Goal: Task Accomplishment & Management: Manage account settings

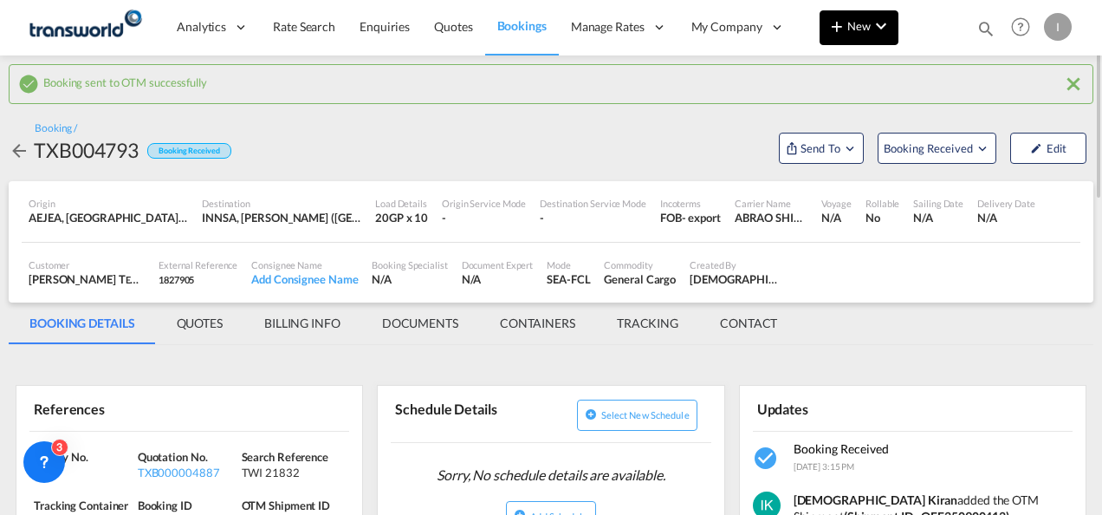
click at [887, 33] on md-icon "icon-chevron-down" at bounding box center [881, 26] width 21 height 21
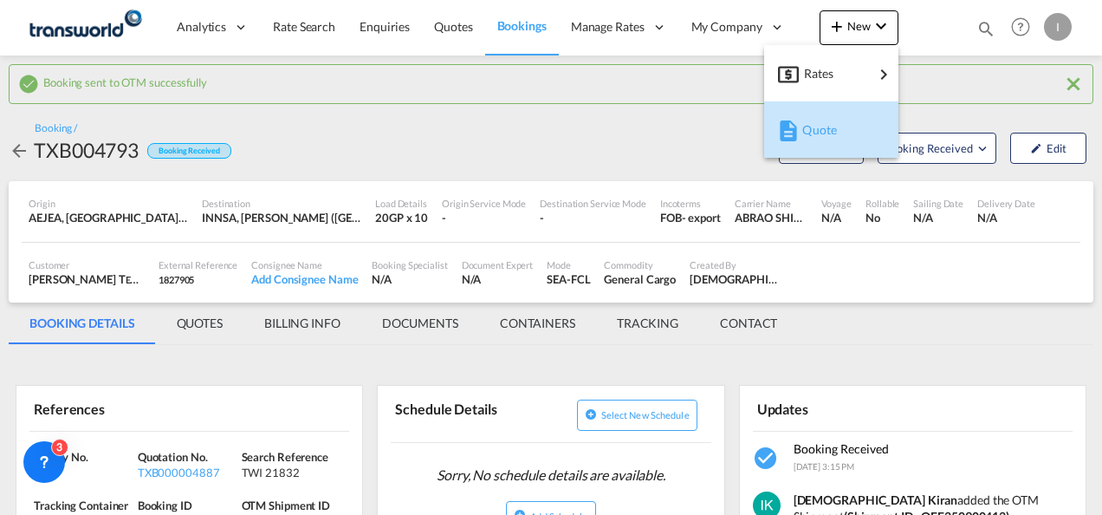
click at [807, 133] on span "Quote" at bounding box center [811, 130] width 19 height 35
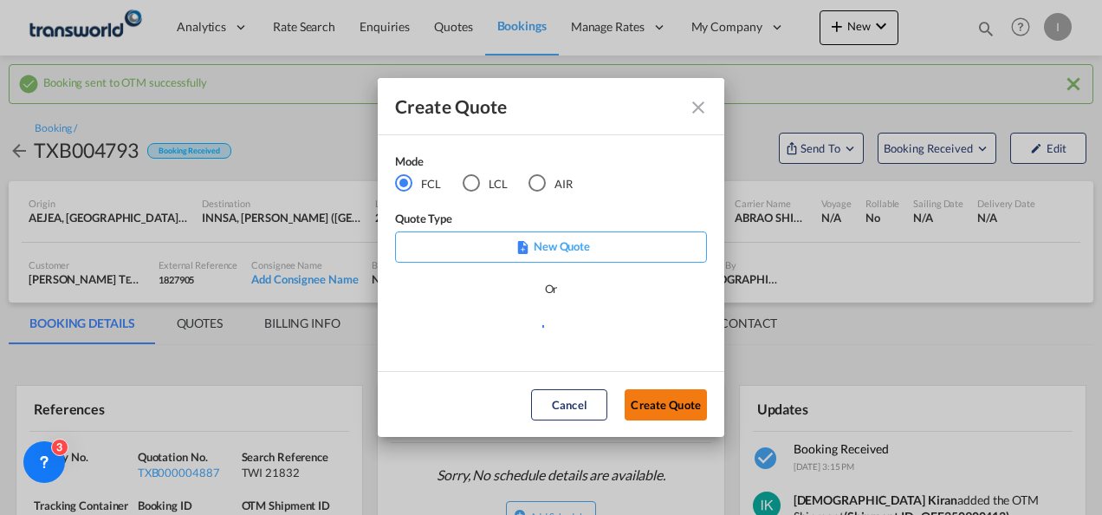
click at [664, 409] on button "Create Quote" at bounding box center [666, 404] width 82 height 31
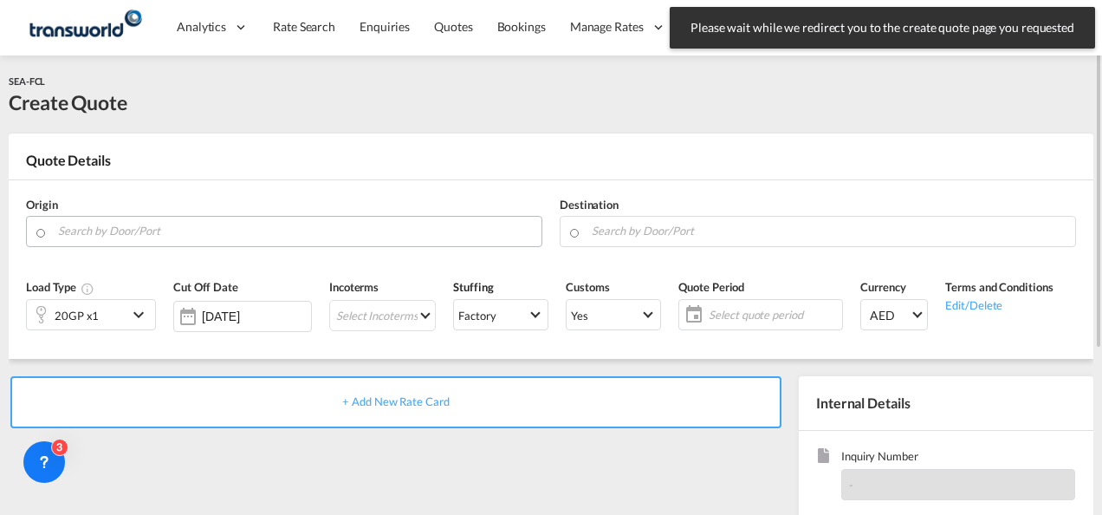
click at [185, 227] on input "Search by Door/Port" at bounding box center [295, 231] width 475 height 30
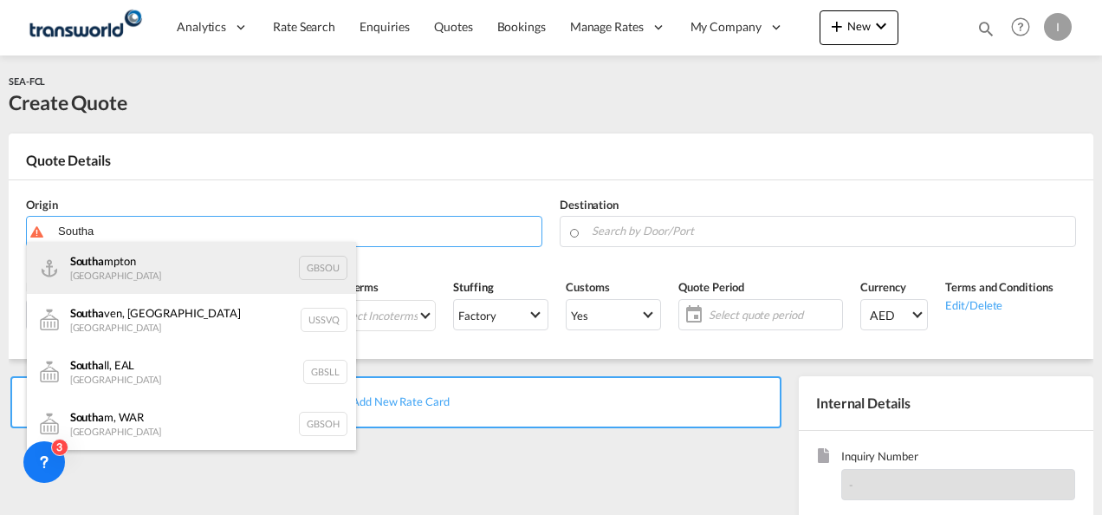
click at [145, 272] on div "Southa mpton [GEOGRAPHIC_DATA] [GEOGRAPHIC_DATA]" at bounding box center [191, 268] width 329 height 52
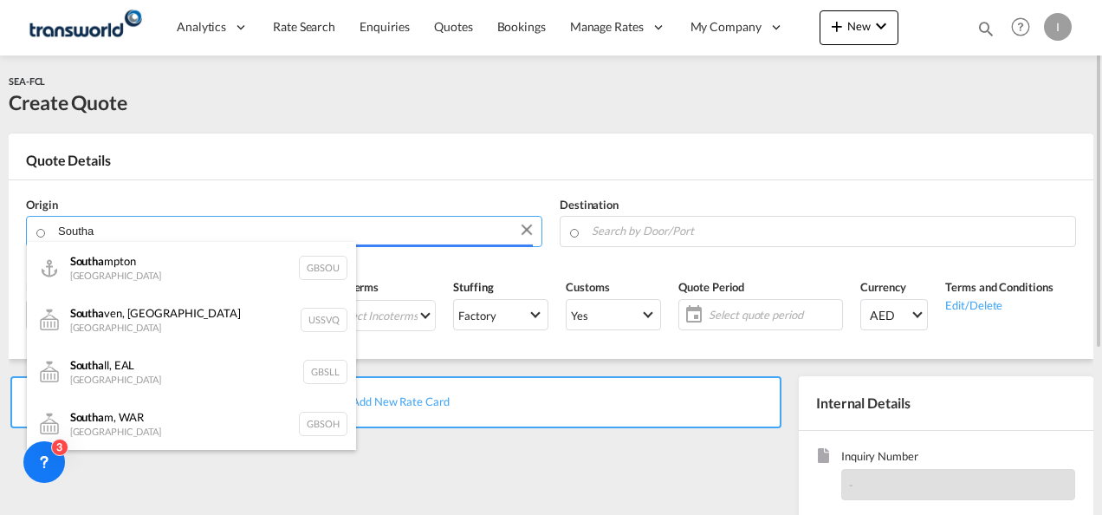
type input "[GEOGRAPHIC_DATA], GBSOU"
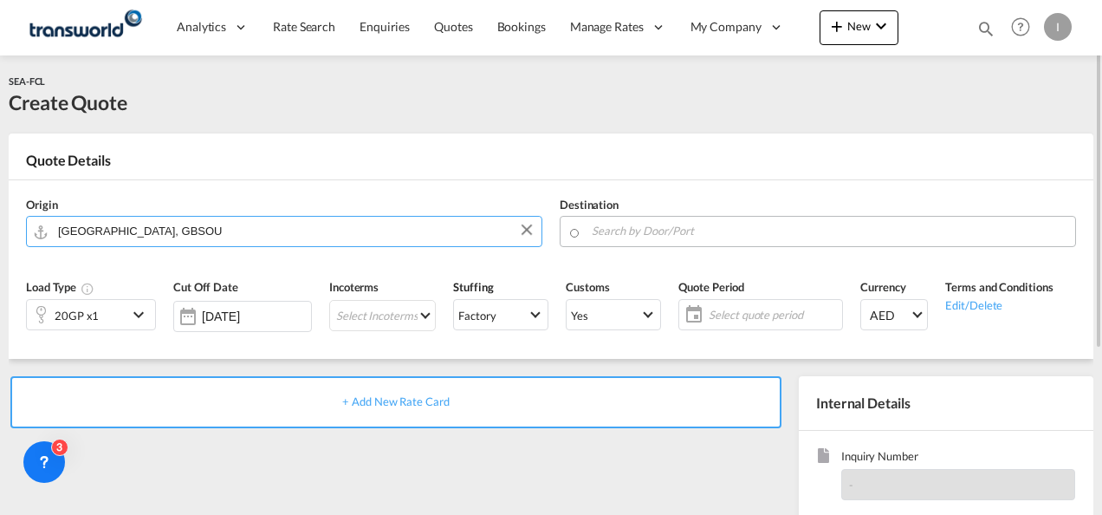
click at [698, 218] on input "Search by Door/Port" at bounding box center [829, 231] width 475 height 30
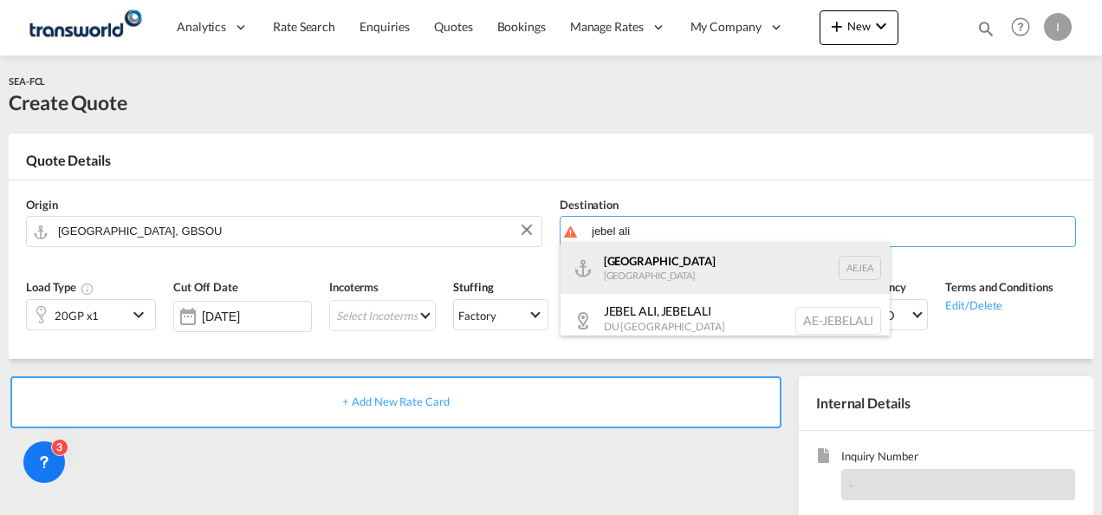
click at [654, 264] on div "[GEOGRAPHIC_DATA] [GEOGRAPHIC_DATA]" at bounding box center [724, 268] width 329 height 52
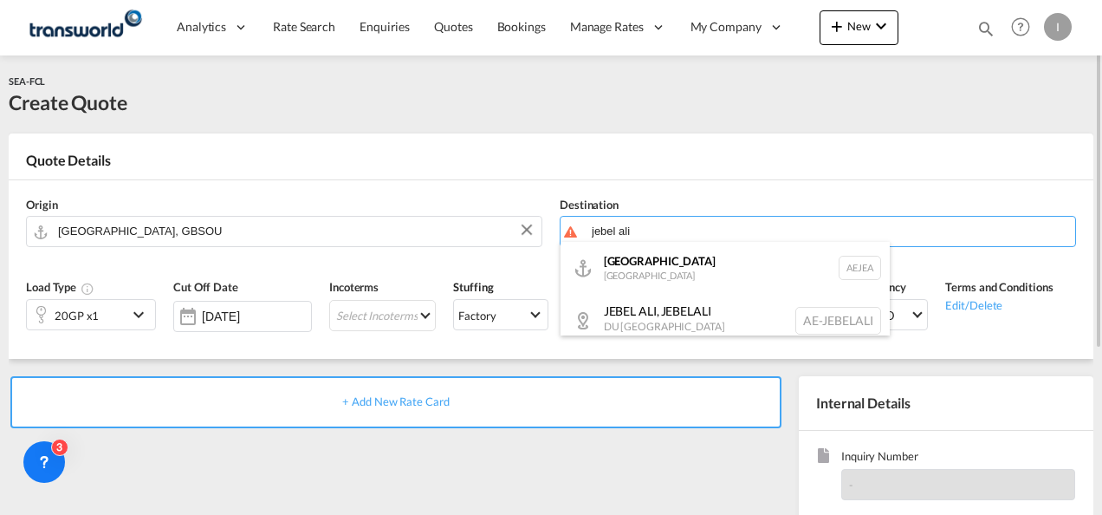
type input "[GEOGRAPHIC_DATA], [GEOGRAPHIC_DATA]"
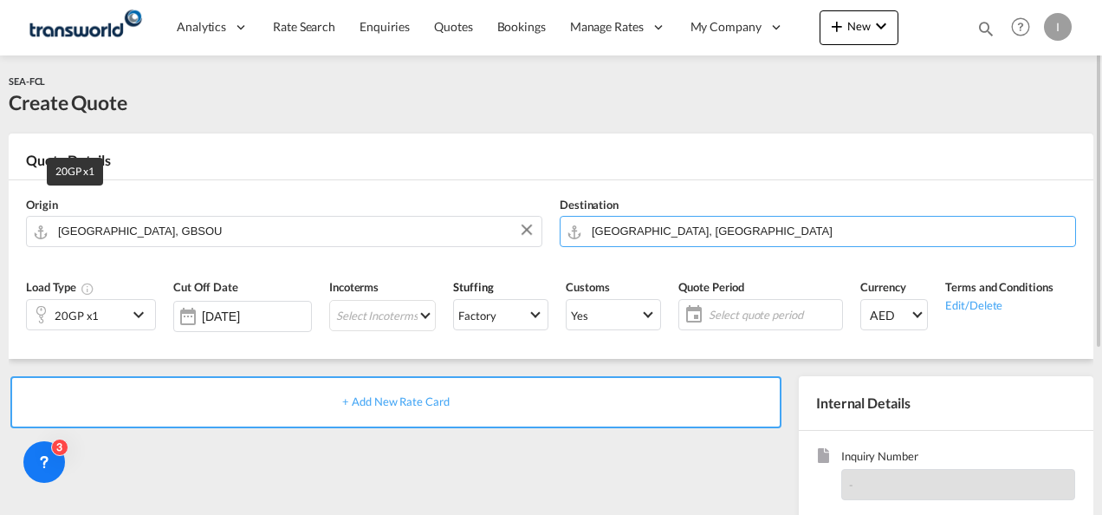
click at [76, 314] on div "20GP x1" at bounding box center [77, 315] width 44 height 24
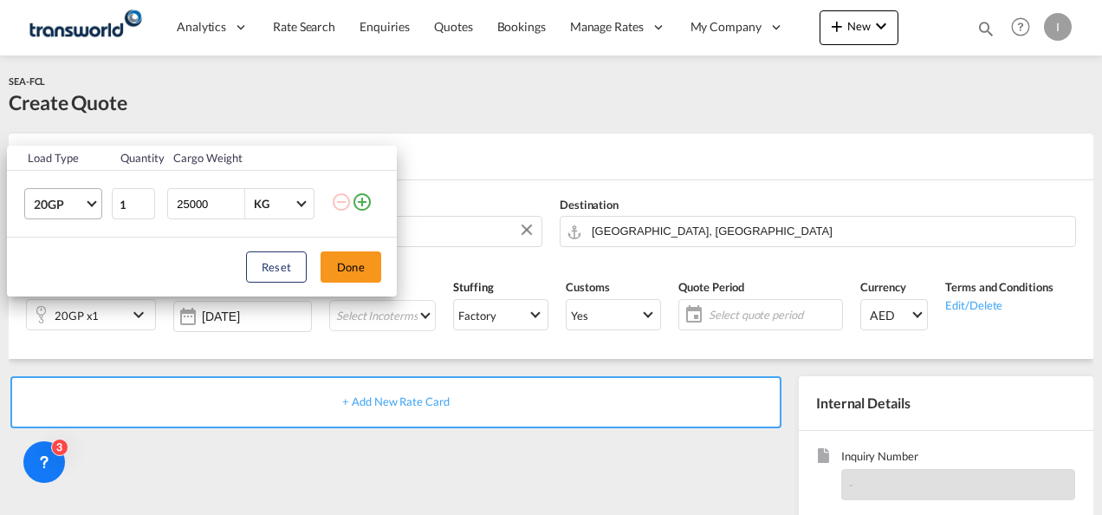
click at [85, 200] on md-select-value "20GP" at bounding box center [66, 203] width 69 height 29
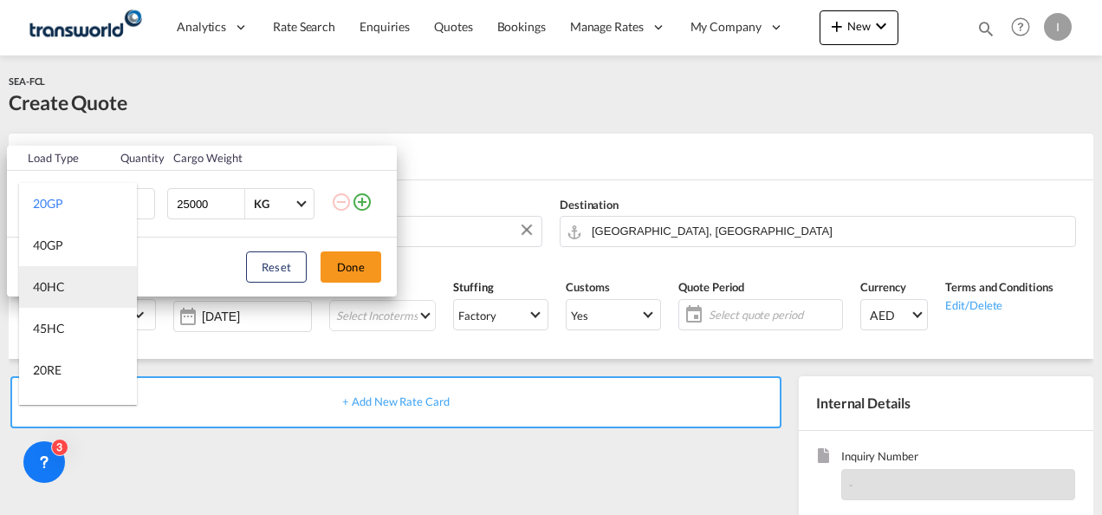
click at [51, 283] on div "40HC" at bounding box center [49, 286] width 32 height 17
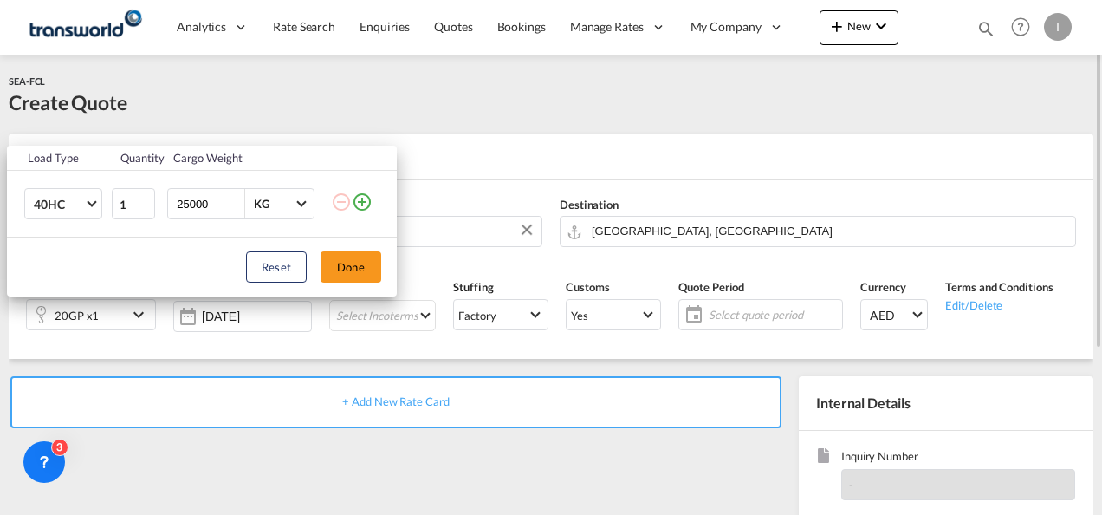
click at [353, 263] on button "Done" at bounding box center [350, 266] width 61 height 31
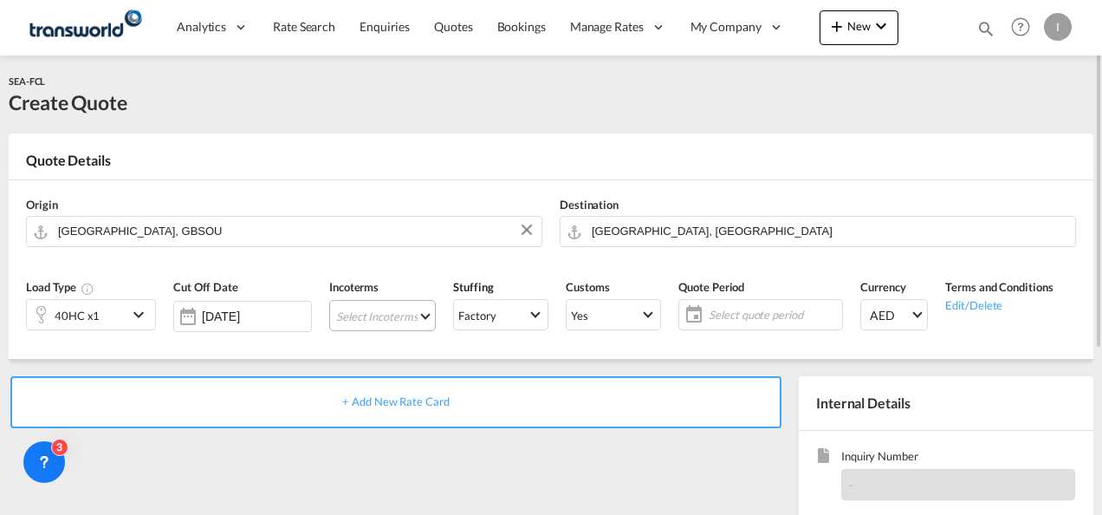
click at [362, 313] on md-select "Select Incoterms DAP - import Delivered at Place DDP - export Delivery Duty Pai…" at bounding box center [382, 315] width 107 height 31
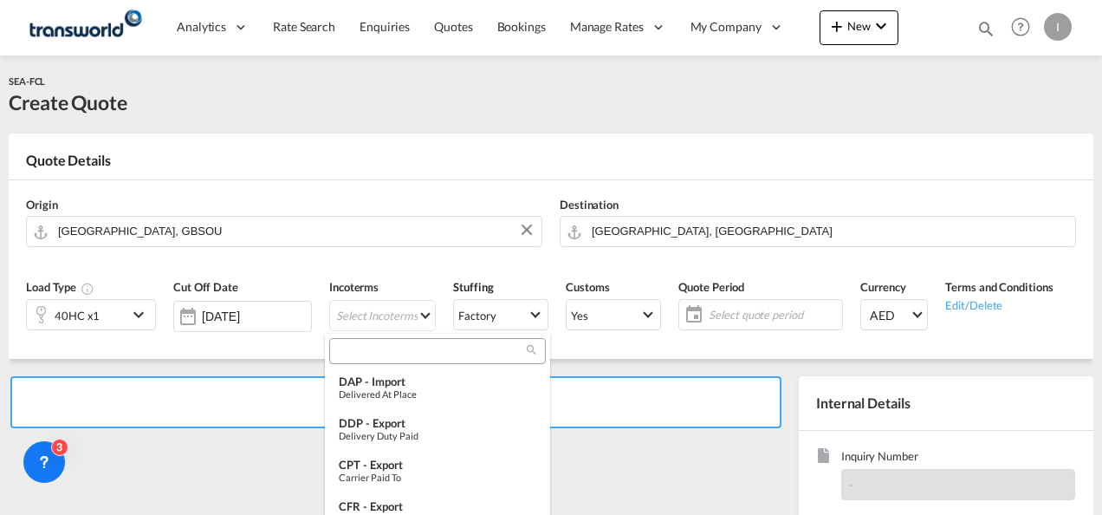
click at [360, 352] on input "search" at bounding box center [430, 351] width 192 height 16
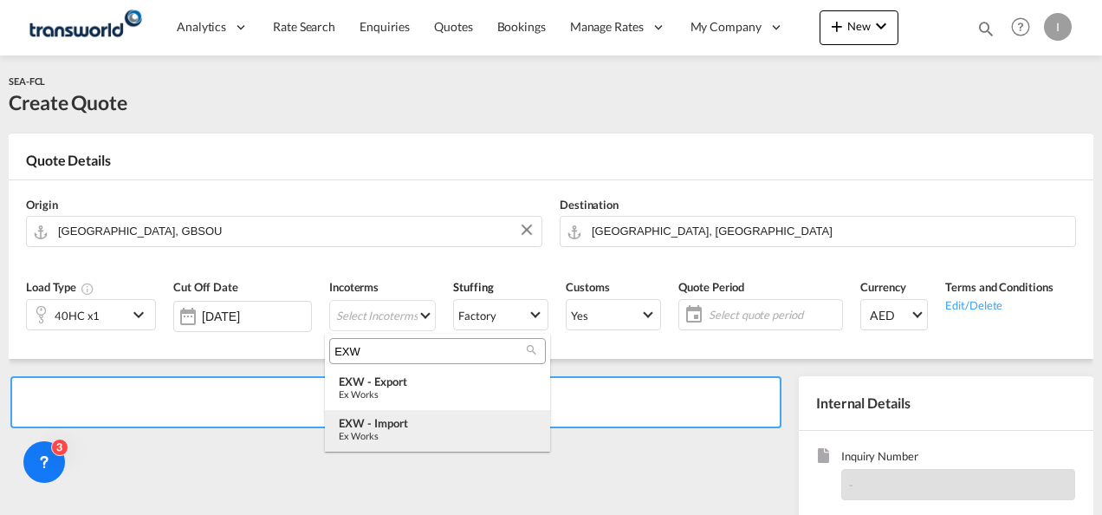
type input "EXW"
click at [371, 421] on div "EXW - import" at bounding box center [437, 423] width 197 height 14
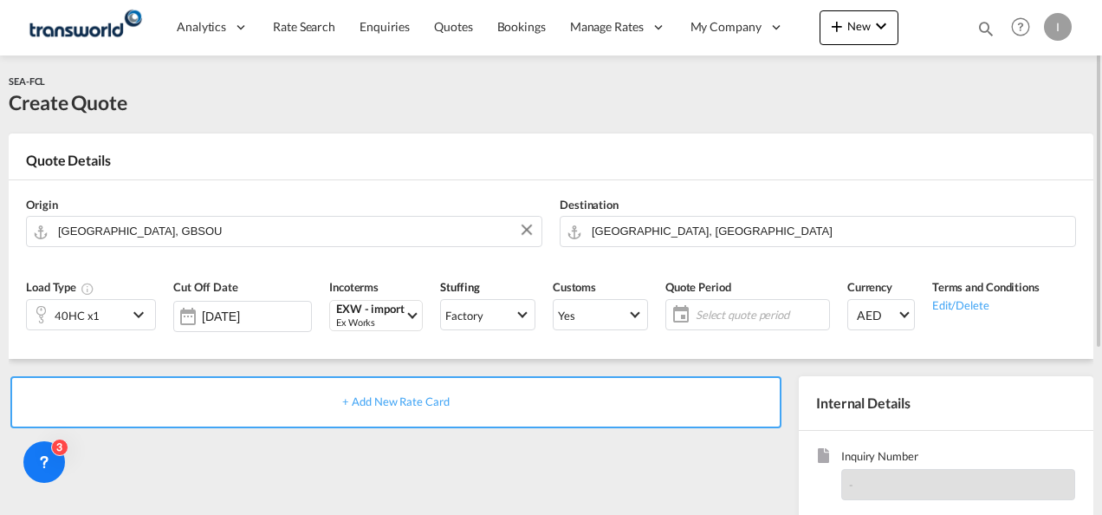
click at [705, 302] on span "Select quote period" at bounding box center [760, 314] width 138 height 24
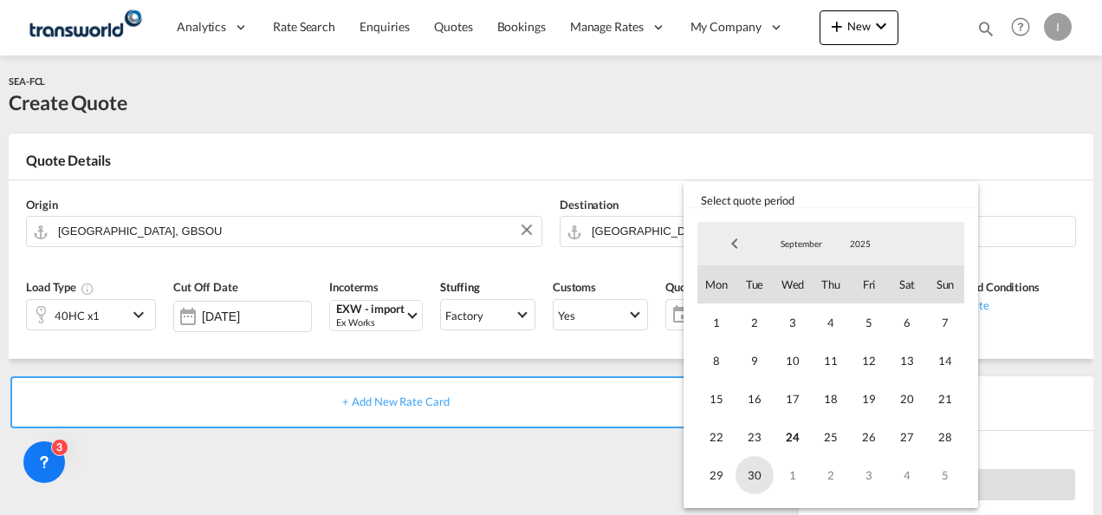
click at [750, 477] on span "30" at bounding box center [754, 475] width 38 height 38
click at [549, 443] on md-backdrop at bounding box center [551, 257] width 1102 height 515
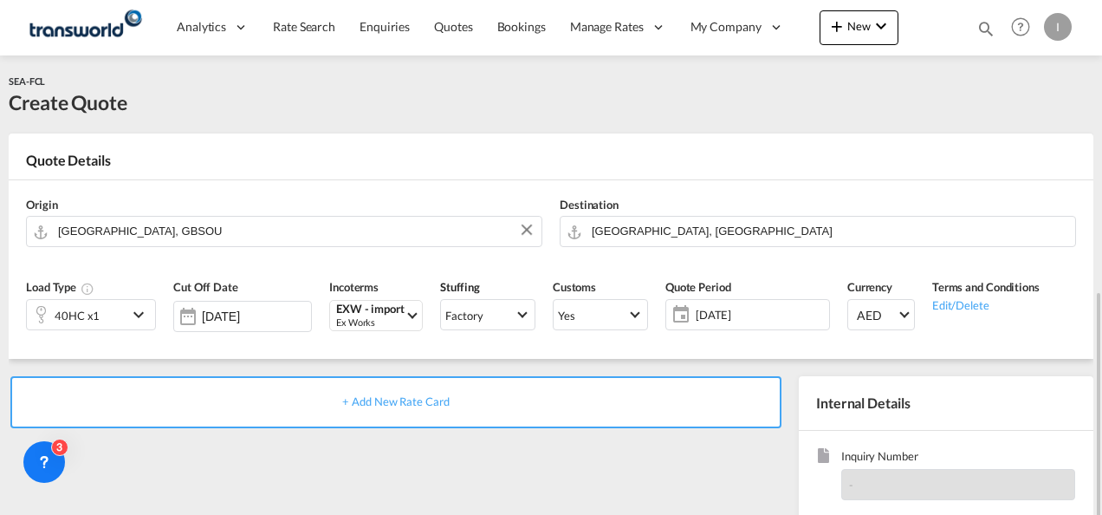
scroll to position [173, 0]
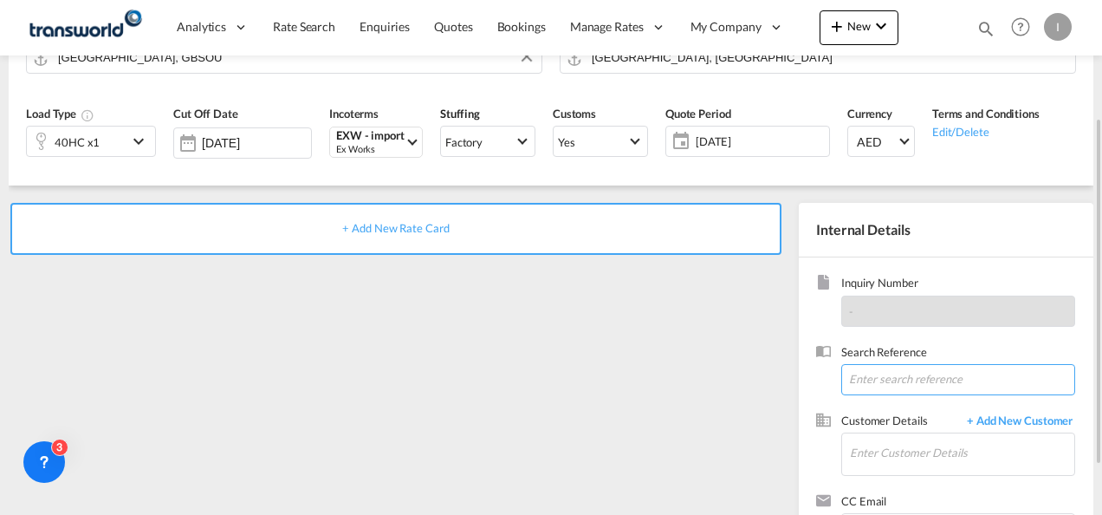
click at [880, 392] on input at bounding box center [958, 379] width 234 height 31
paste input "FW: FORWARDER DETAILS FOR - Stock Transfer- Mee-go Warehouse -DXB"
type input "FW: FORWARDER DETAILS FOR - Stock Transfer- Mee-go Warehouse -DXB"
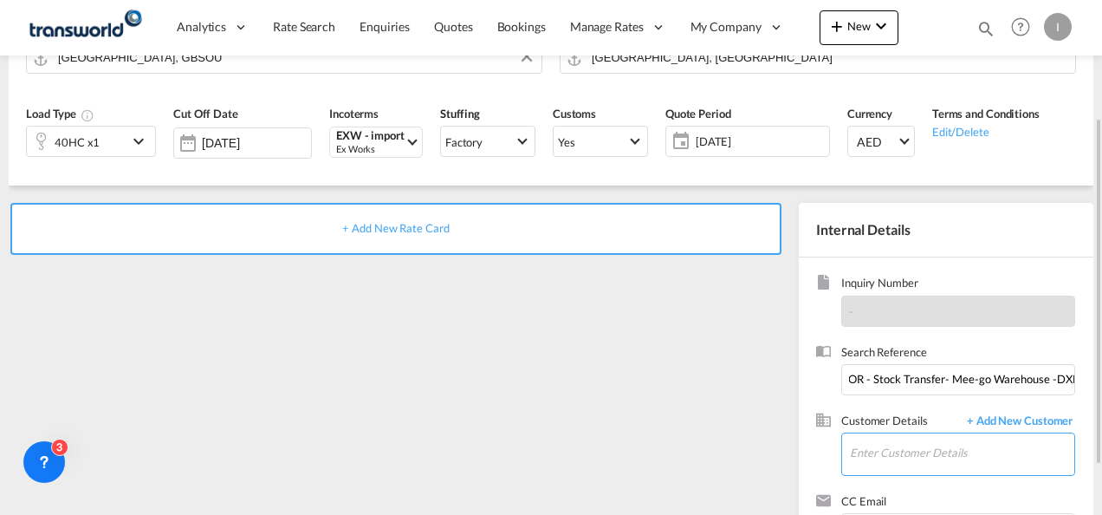
click at [871, 444] on input "Enter Customer Details" at bounding box center [962, 452] width 224 height 39
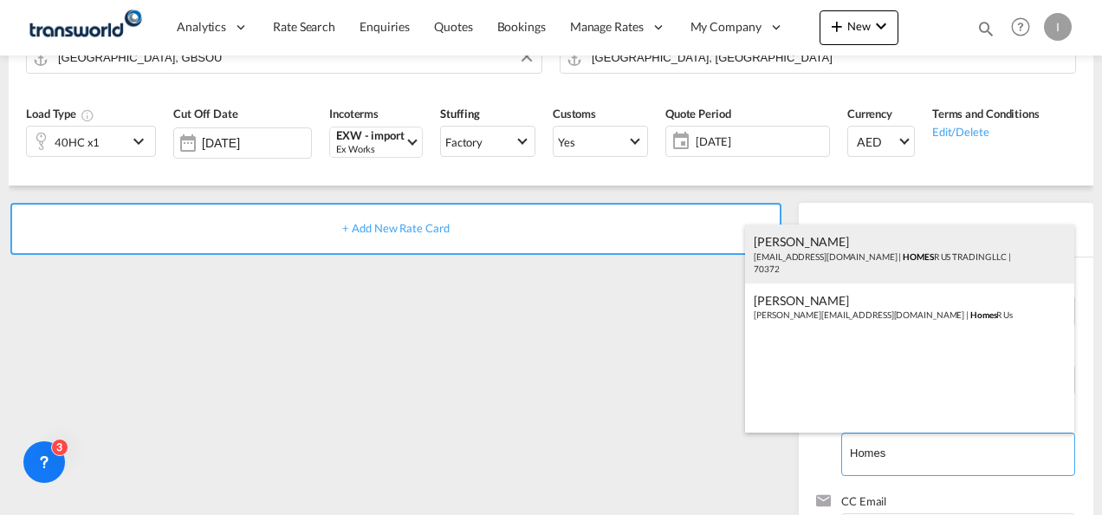
click at [804, 250] on div "Abhay S [EMAIL_ADDRESS][DOMAIN_NAME] | HOMES R US TRADING LLC | 70372" at bounding box center [909, 253] width 329 height 59
type input "HOMES R US TRADING LLC, Abhay S, [EMAIL_ADDRESS][DOMAIN_NAME]"
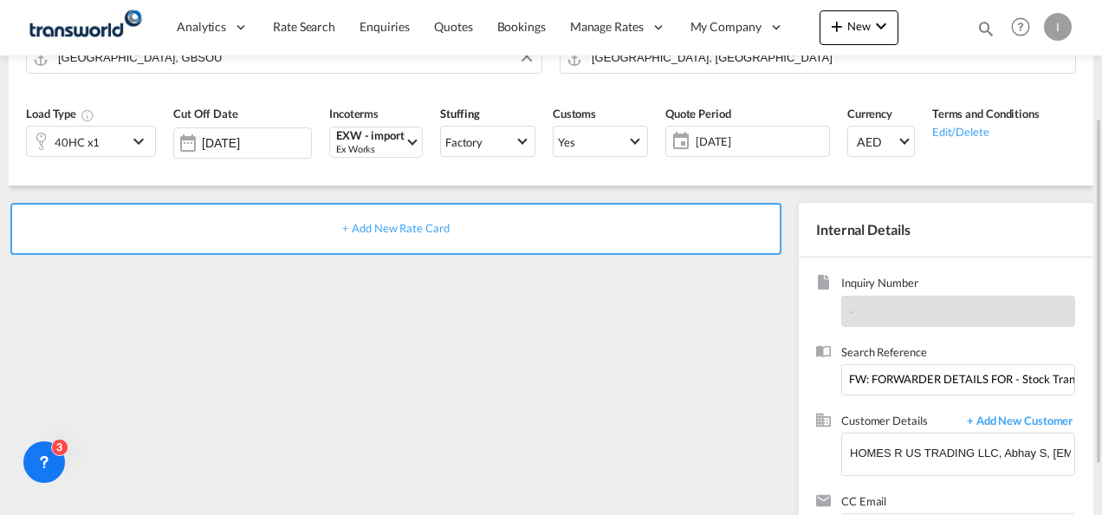
click at [350, 220] on div "+ Add New Rate Card" at bounding box center [395, 229] width 771 height 52
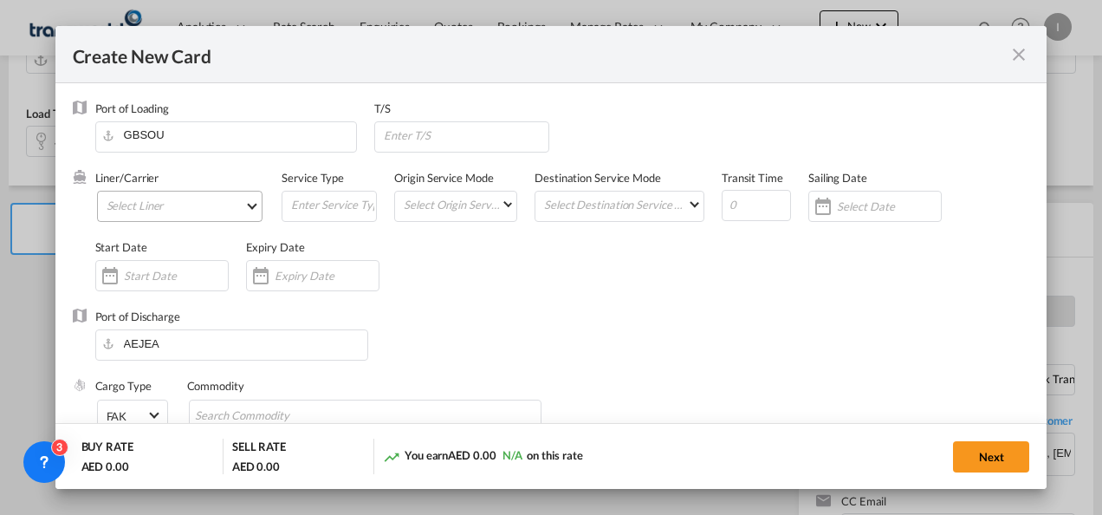
type input "Basic Ocean Freight"
select select "per equipment"
click at [201, 211] on md-select "Select Liner 2HM LOGISTICS D.O.O. / TDWC-CAPODISTRI 2HM LOGISTICS D.O.O. / TDWC…" at bounding box center [180, 206] width 166 height 31
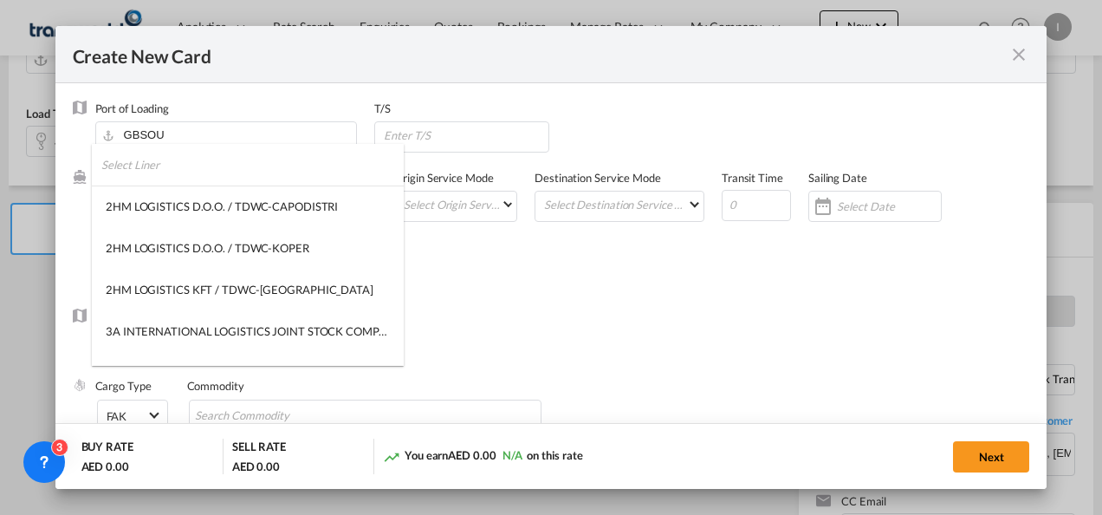
click at [169, 172] on input "search" at bounding box center [252, 165] width 302 height 42
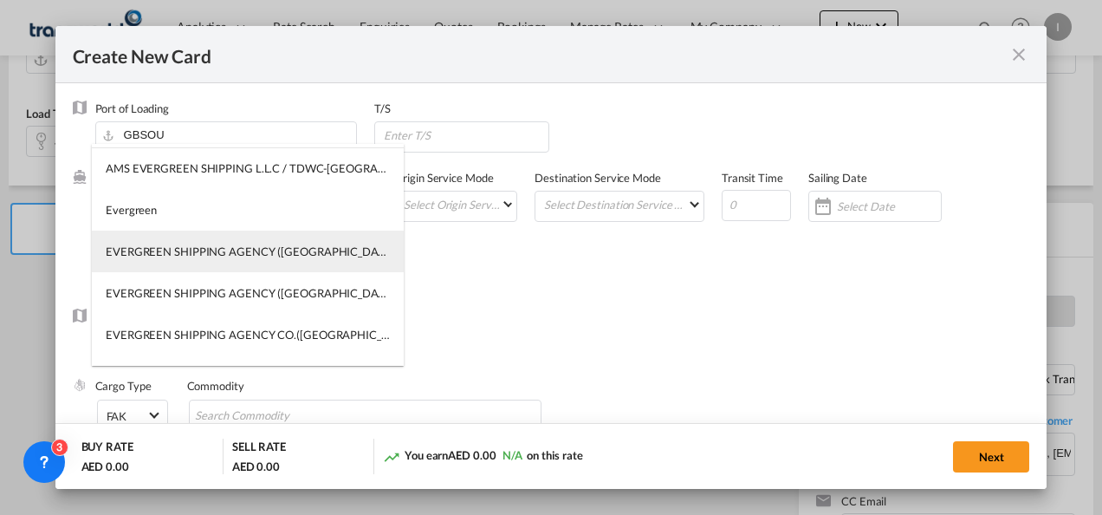
scroll to position [69, 0]
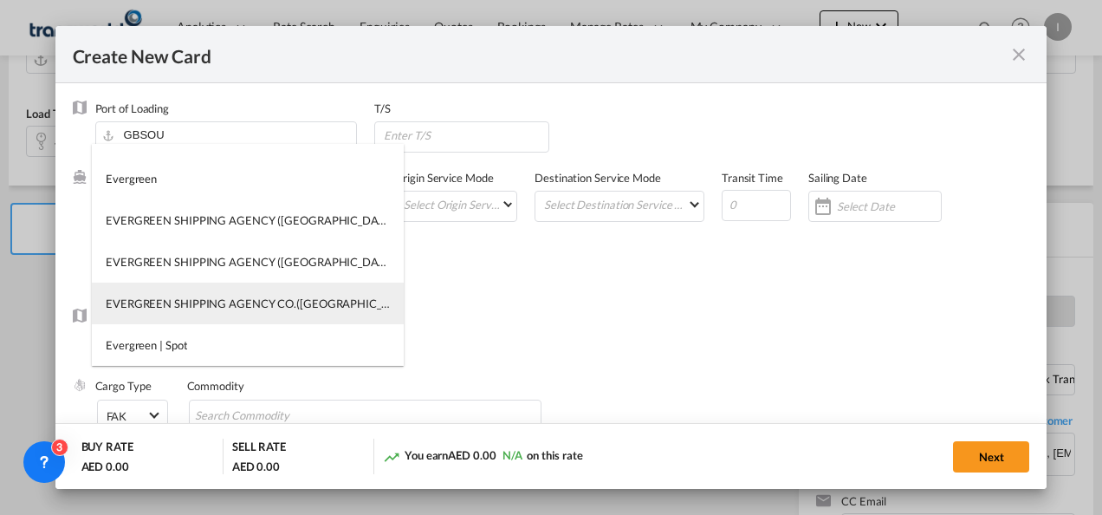
type input "evergreen"
click at [192, 308] on div "EVERGREEN SHIPPING AGENCY CO.([GEOGRAPHIC_DATA]) LLC / TDWC- DUB" at bounding box center [248, 303] width 284 height 16
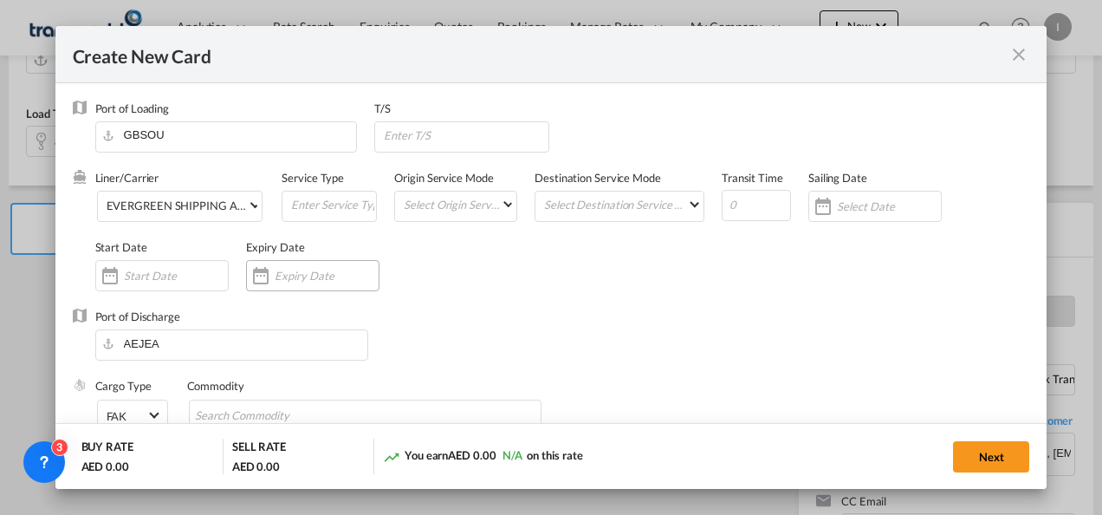
click at [301, 270] on input "Create New Card ..." at bounding box center [327, 276] width 104 height 14
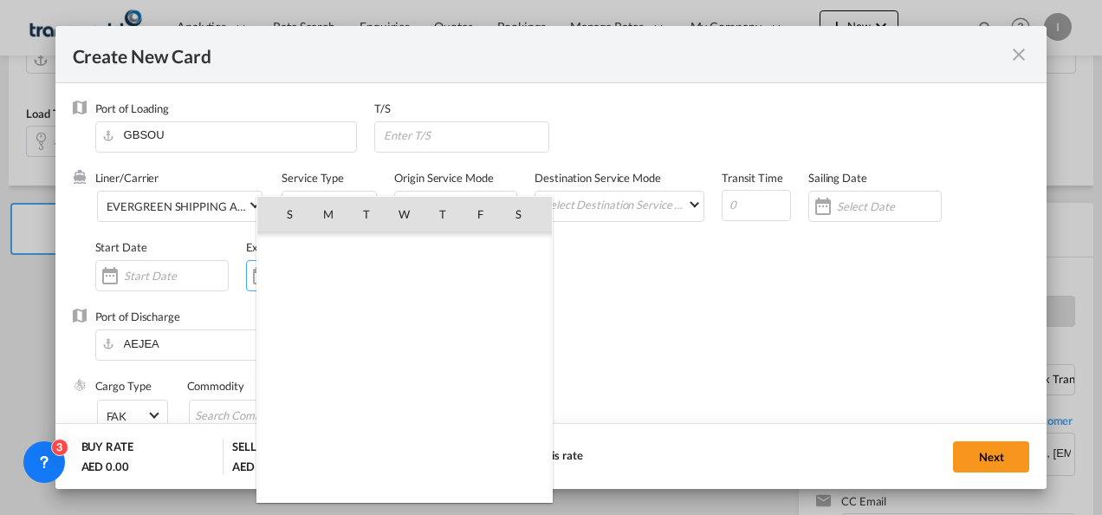
scroll to position [401240, 0]
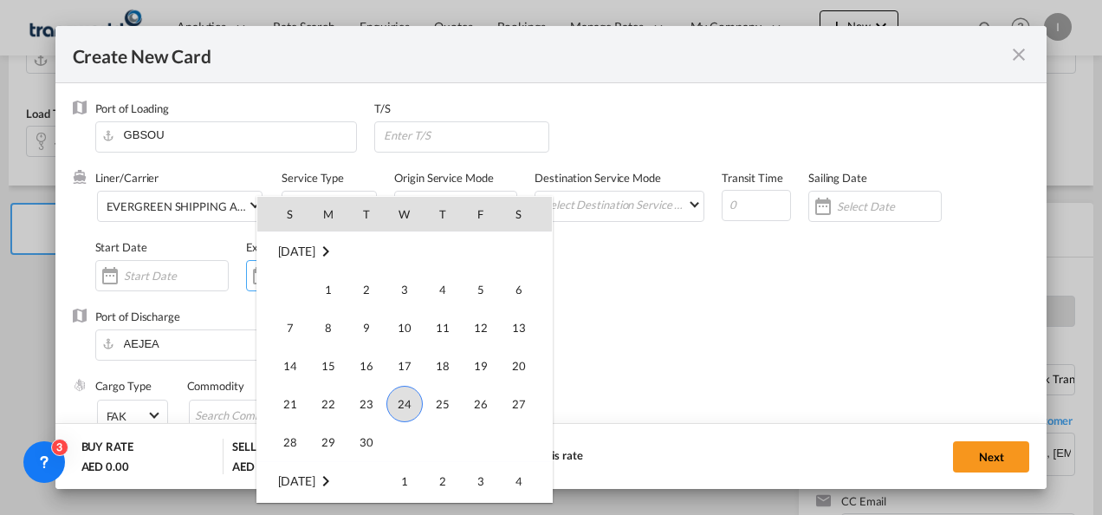
click at [345, 428] on td "29" at bounding box center [328, 442] width 38 height 39
type input "[DATE]"
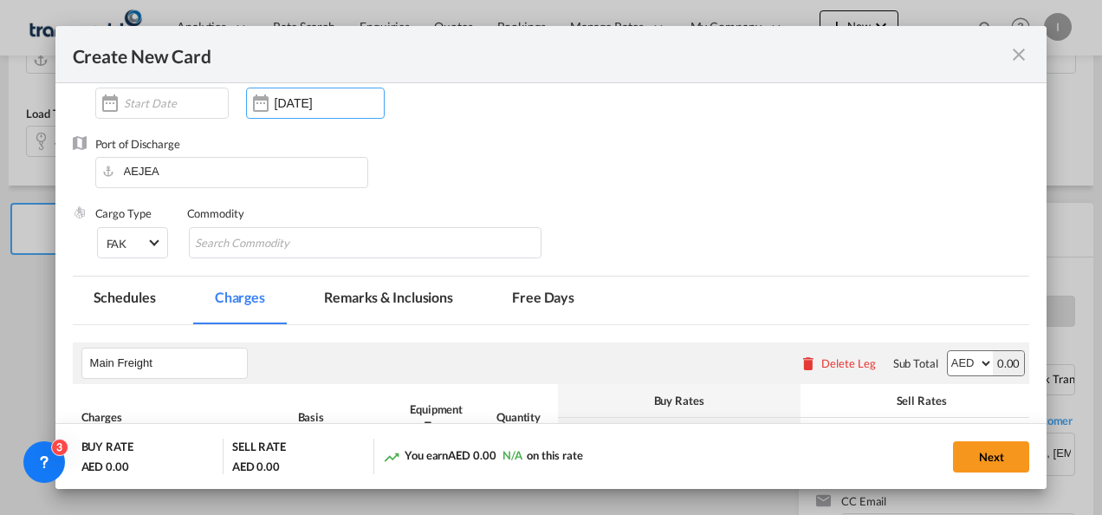
scroll to position [173, 0]
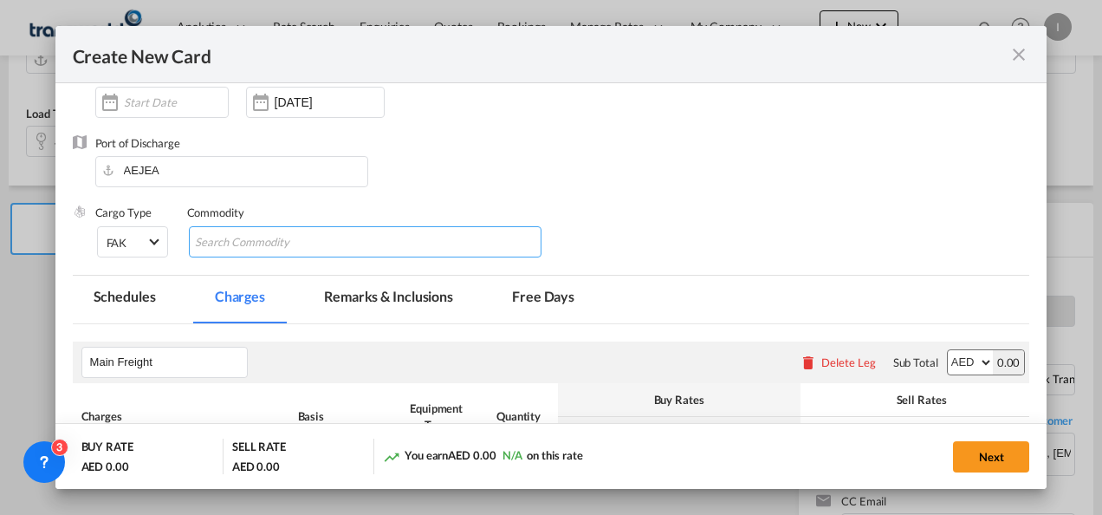
click at [260, 246] on input "Chips input." at bounding box center [274, 243] width 159 height 28
type input "General Cargo"
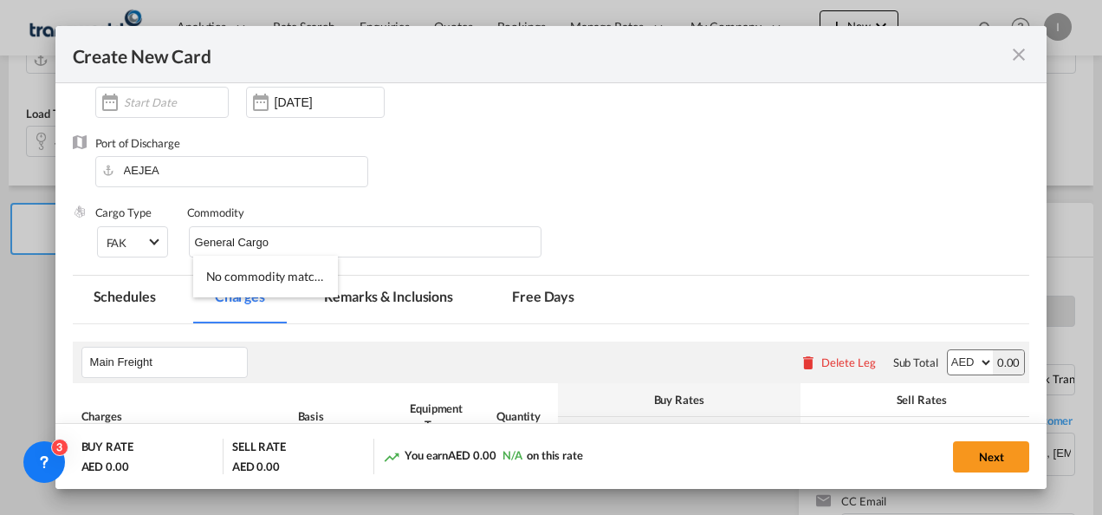
click at [647, 156] on div "Port of Discharge [GEOGRAPHIC_DATA]" at bounding box center [551, 169] width 957 height 69
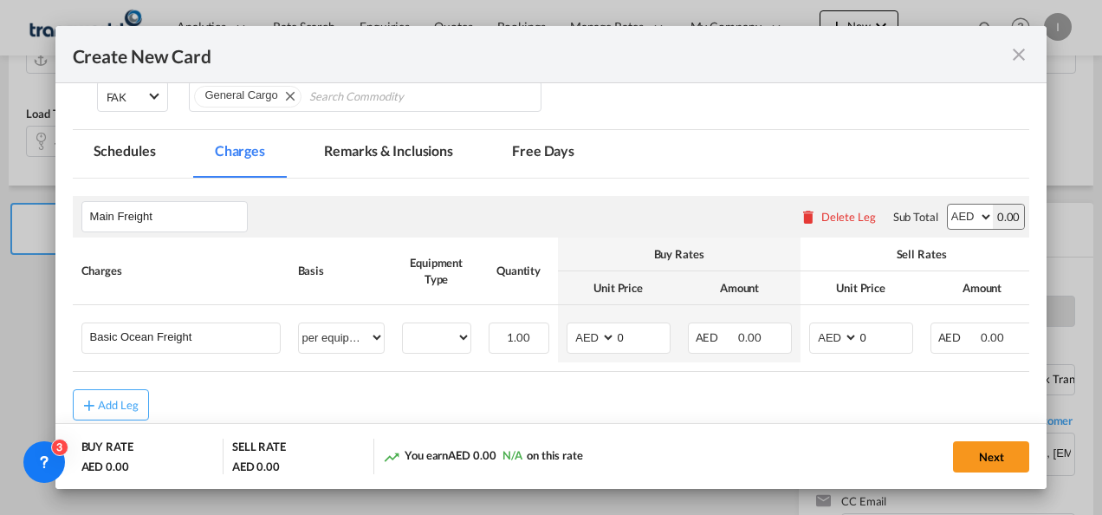
scroll to position [346, 0]
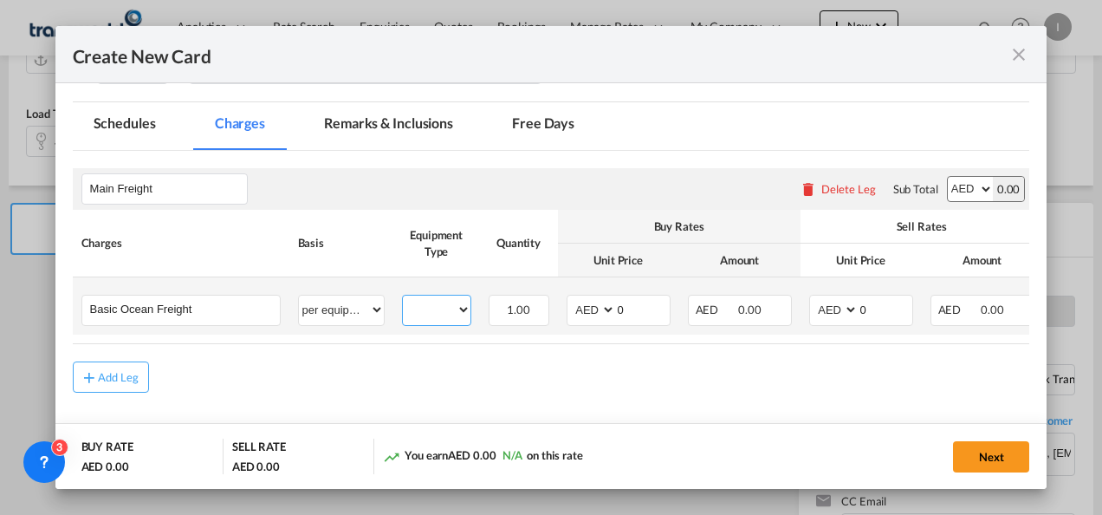
click at [438, 316] on select "40HC" at bounding box center [437, 309] width 68 height 23
select select "40HC"
click at [403, 298] on select "40HC" at bounding box center [437, 309] width 68 height 23
click at [593, 314] on select "AED AFN ALL AMD ANG AOA ARS AUD AWG AZN BAM BBD BDT BGN BHD BIF BMD BND [PERSON…" at bounding box center [592, 309] width 45 height 23
select select "string:USD"
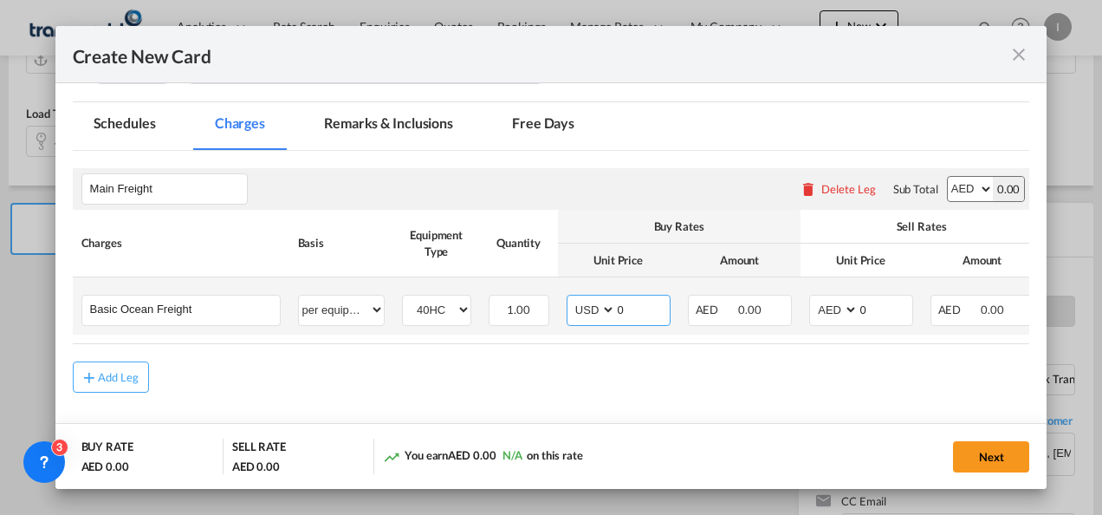
click at [570, 298] on select "AED AFN ALL AMD ANG AOA ARS AUD AWG AZN BAM BBD BDT BGN BHD BIF BMD BND [PERSON…" at bounding box center [592, 309] width 45 height 23
drag, startPoint x: 639, startPoint y: 304, endPoint x: 573, endPoint y: 307, distance: 65.9
click at [573, 307] on md-input-container "AED AFN ALL AMD ANG AOA ARS AUD AWG AZN BAM BBD BDT BGN BHD BIF BMD BND [PERSON…" at bounding box center [618, 310] width 104 height 31
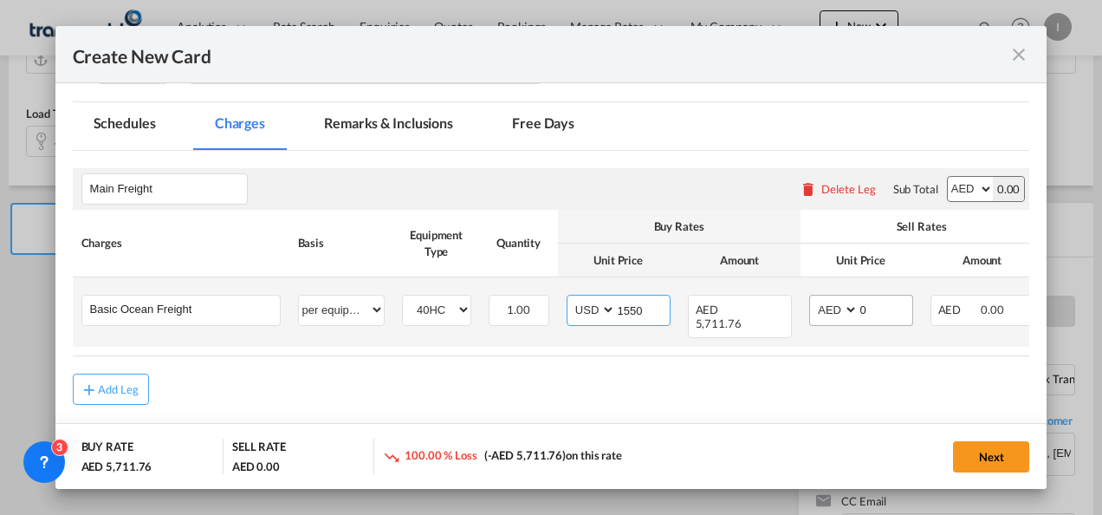
type input "1550"
click at [814, 308] on select "AED AFN ALL AMD ANG AOA ARS AUD AWG AZN BAM BBD BDT BGN BHD BIF BMD BND [PERSON…" at bounding box center [834, 309] width 45 height 23
select select "string:USD"
click at [812, 298] on select "AED AFN ALL AMD ANG AOA ARS AUD AWG AZN BAM BBD BDT BGN BHD BIF BMD BND [PERSON…" at bounding box center [834, 309] width 45 height 23
drag, startPoint x: 865, startPoint y: 312, endPoint x: 845, endPoint y: 312, distance: 19.9
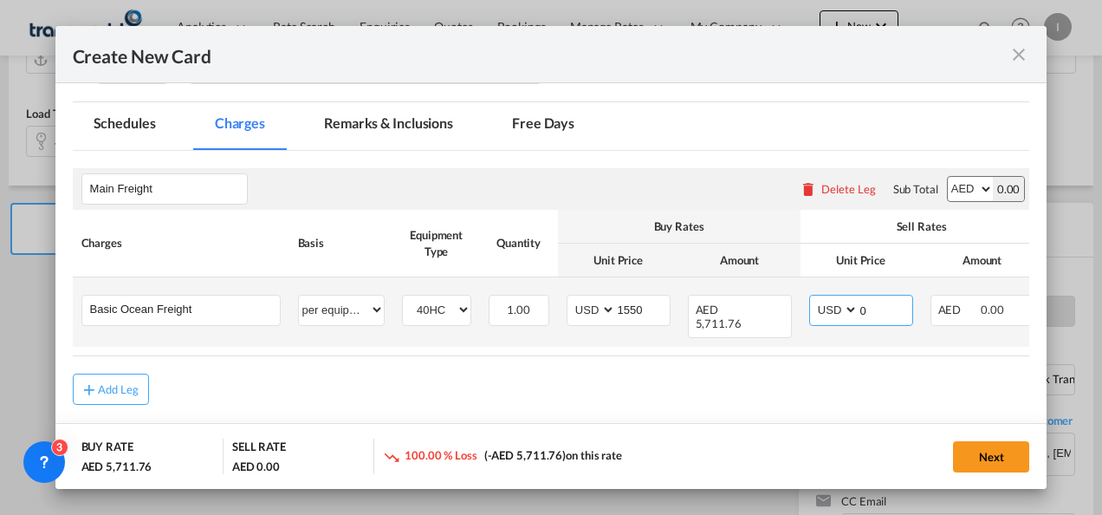
click at [845, 312] on md-input-container "AED AFN ALL AMD ANG AOA ARS AUD AWG AZN BAM BBD BDT BGN BHD BIF BMD BND [PERSON…" at bounding box center [861, 310] width 104 height 31
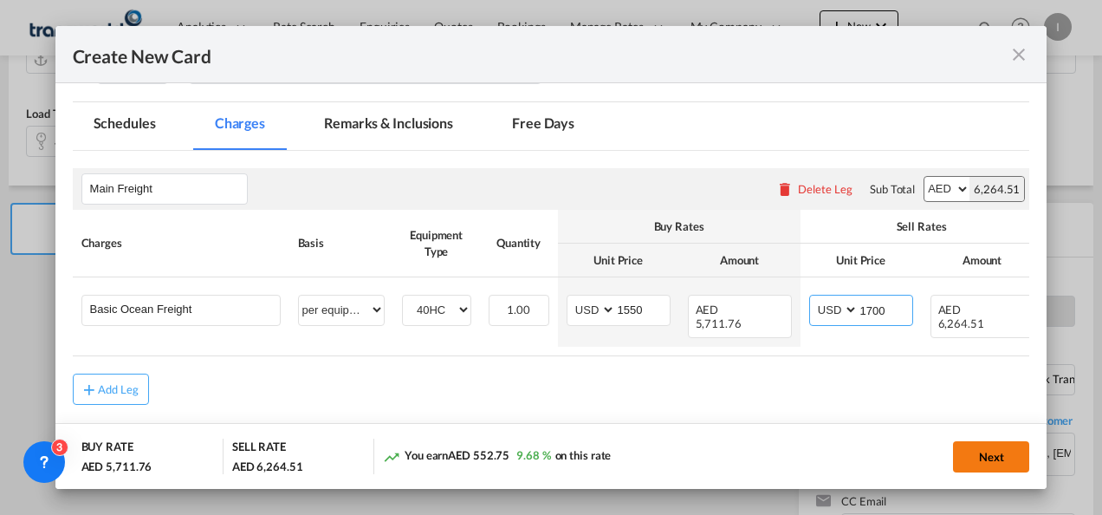
type input "1700"
click at [965, 463] on button "Next" at bounding box center [991, 456] width 76 height 31
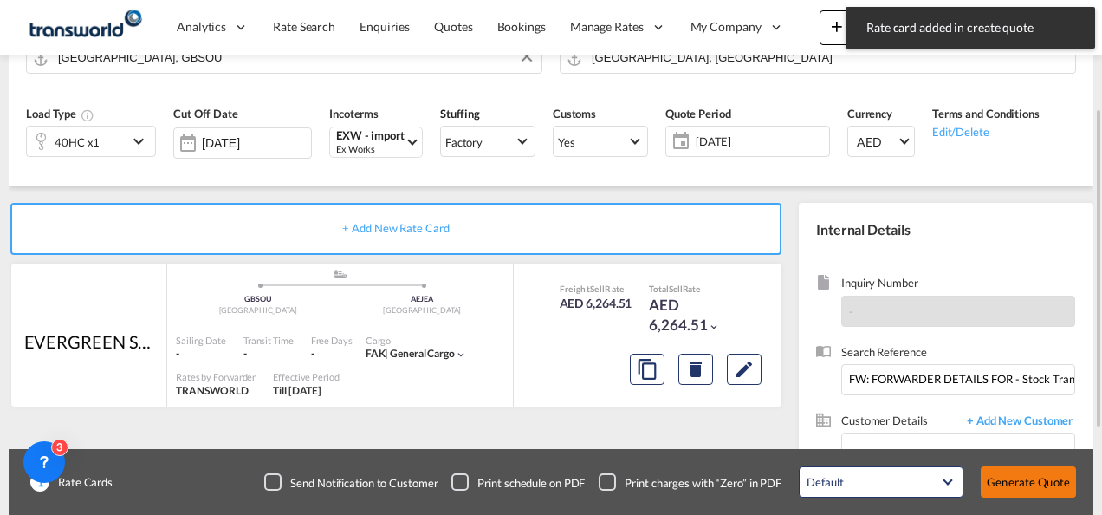
click at [1026, 481] on button "Generate Quote" at bounding box center [1028, 481] width 95 height 31
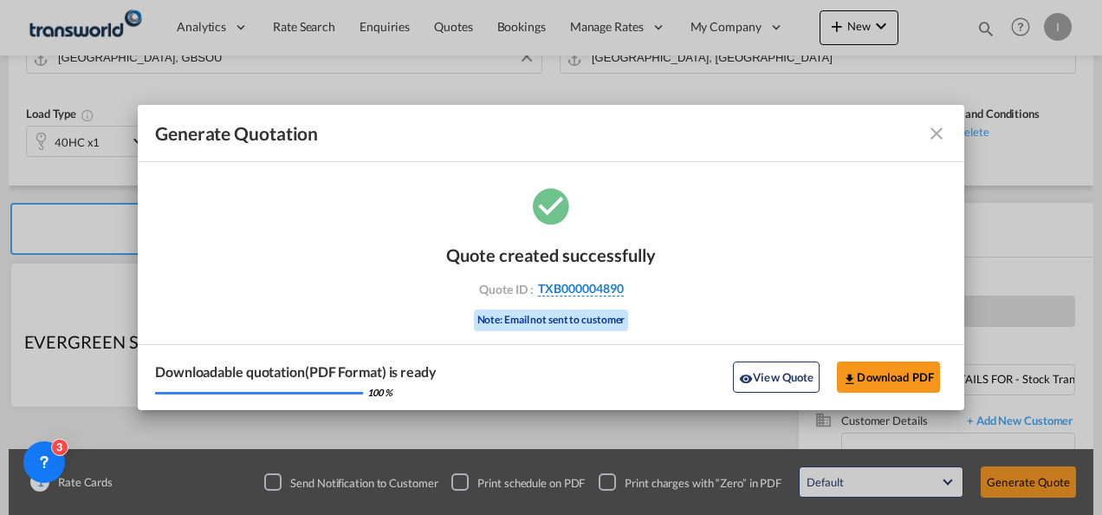
click at [598, 293] on span "TXB000004890" at bounding box center [581, 289] width 86 height 16
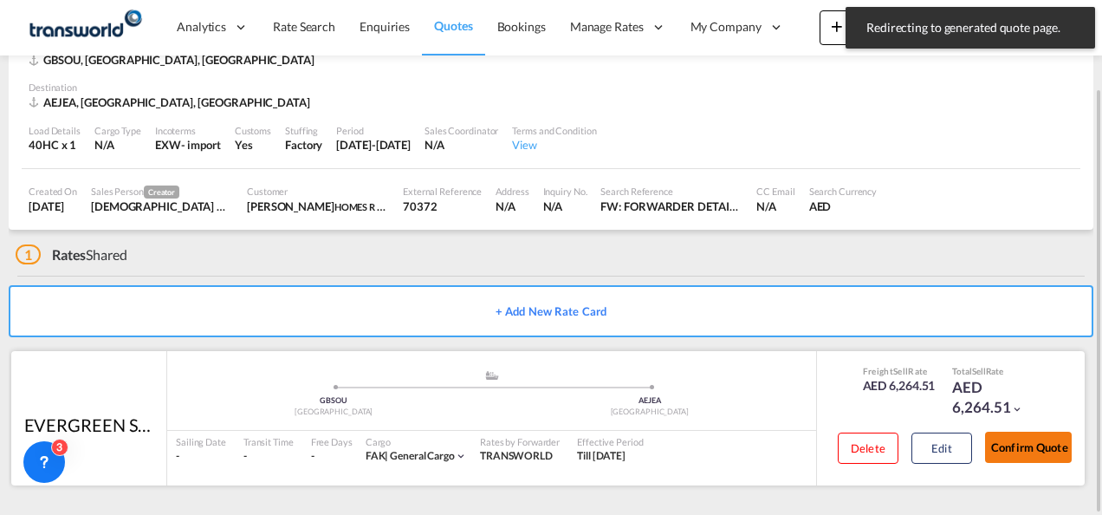
click at [1027, 443] on button "Confirm Quote" at bounding box center [1028, 446] width 87 height 31
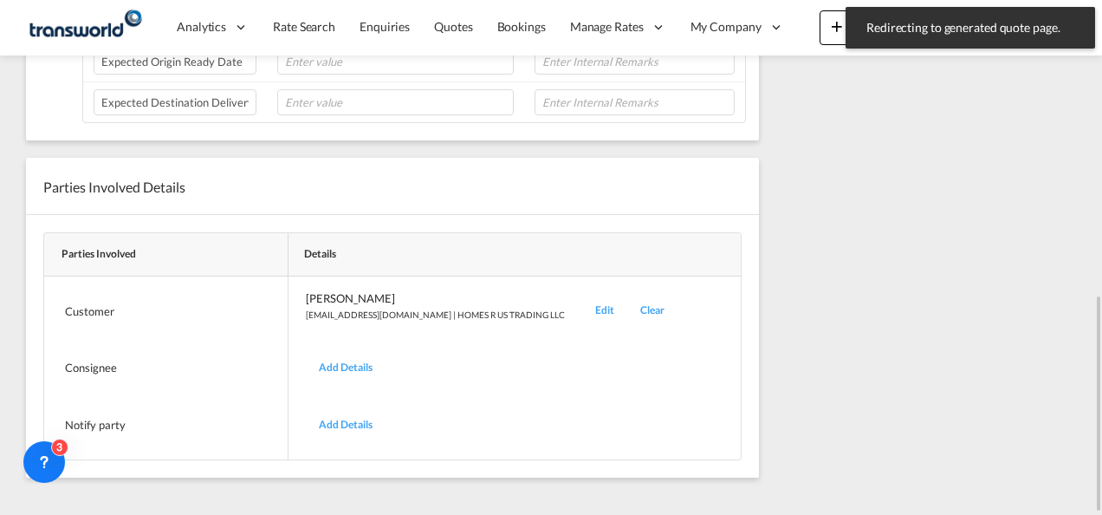
scroll to position [183, 0]
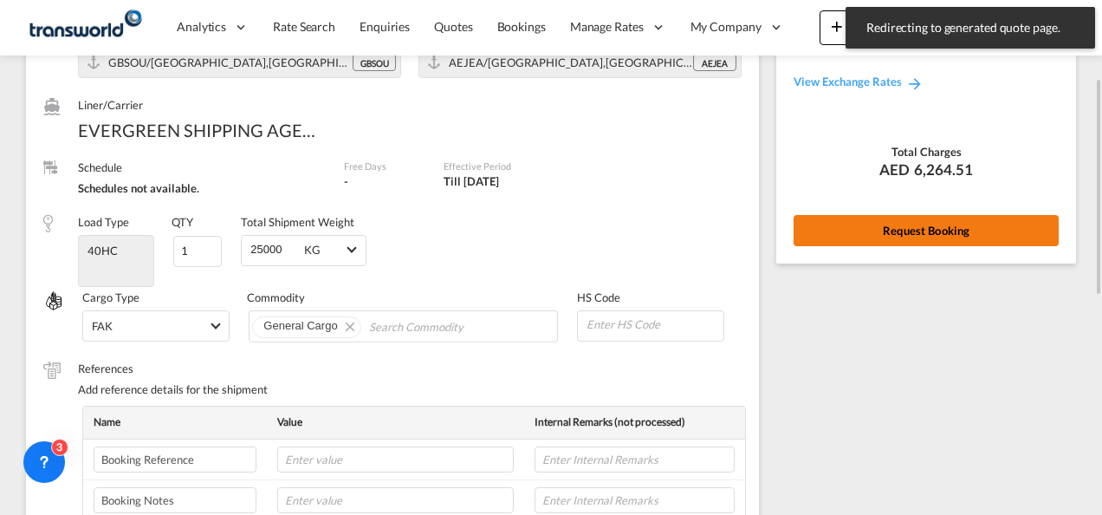
click at [864, 225] on button "Request Booking" at bounding box center [925, 230] width 265 height 31
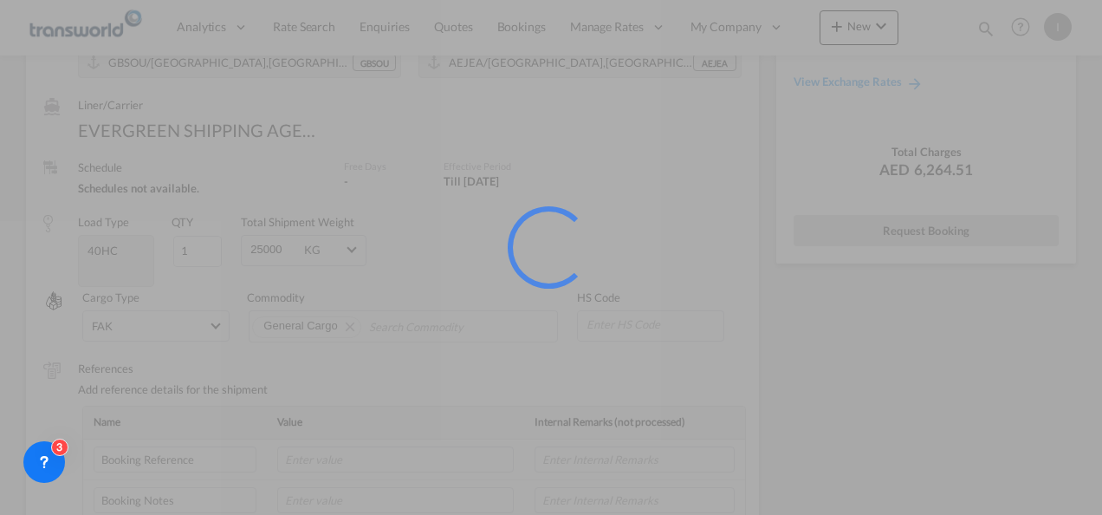
scroll to position [32, 0]
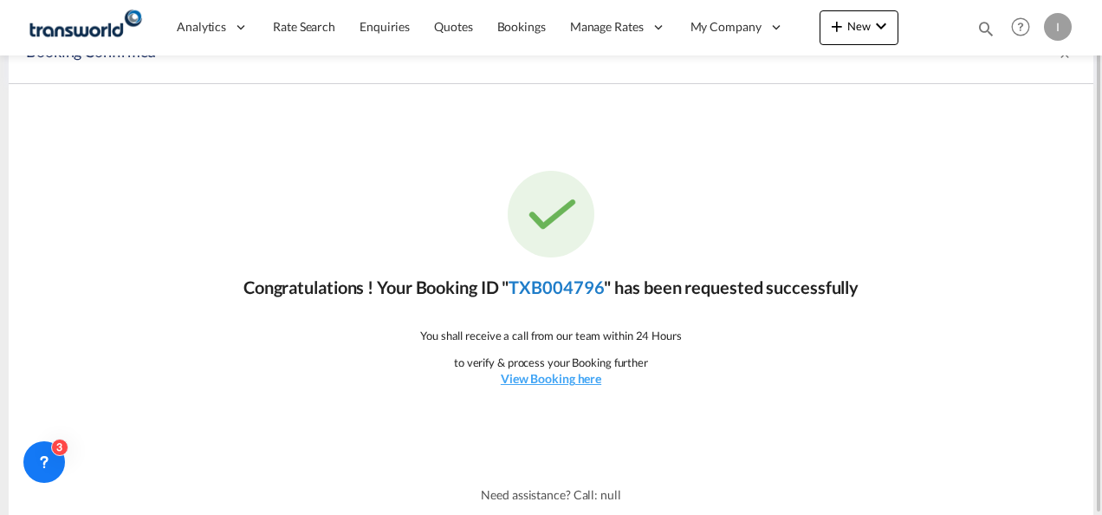
click at [554, 288] on link "TXB004796" at bounding box center [555, 286] width 95 height 21
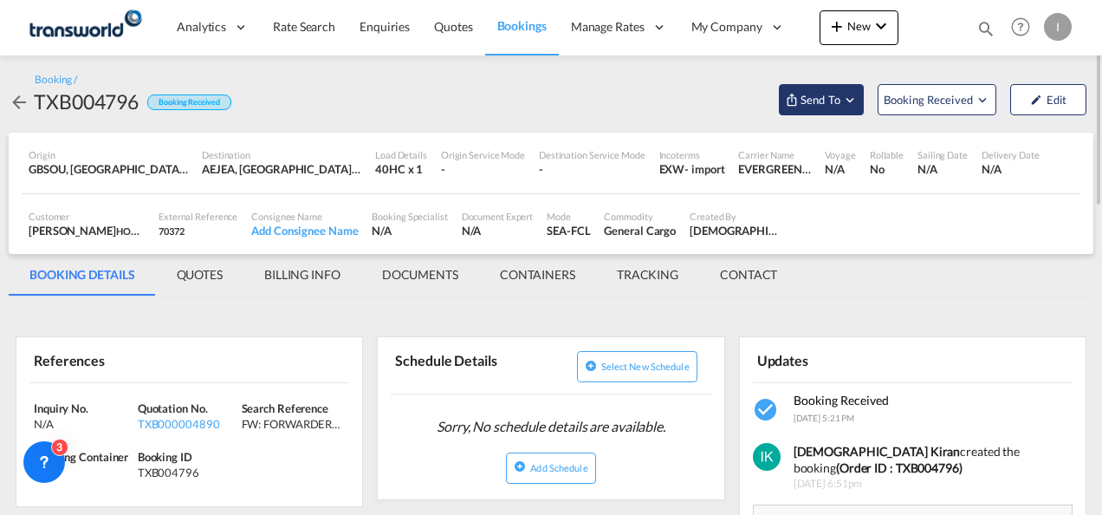
click at [826, 107] on span "Send To" at bounding box center [820, 99] width 43 height 17
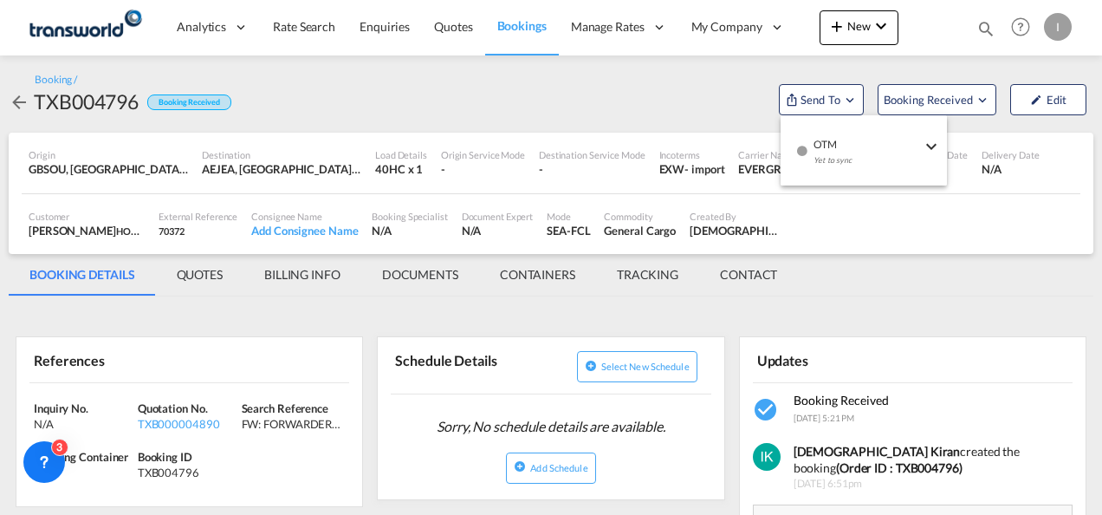
click at [821, 146] on span "OTM" at bounding box center [866, 139] width 107 height 16
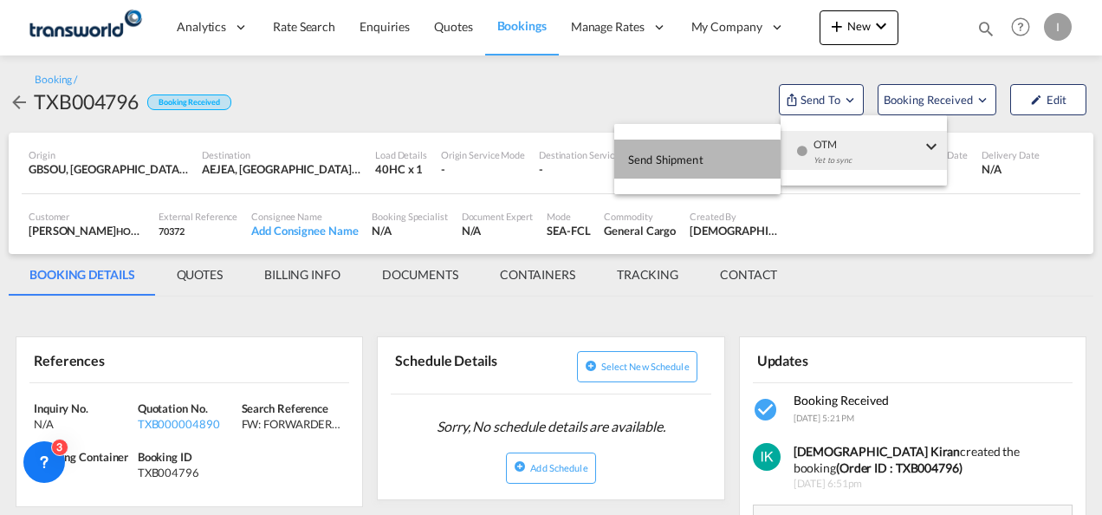
click at [683, 165] on span "Send Shipment" at bounding box center [665, 160] width 75 height 28
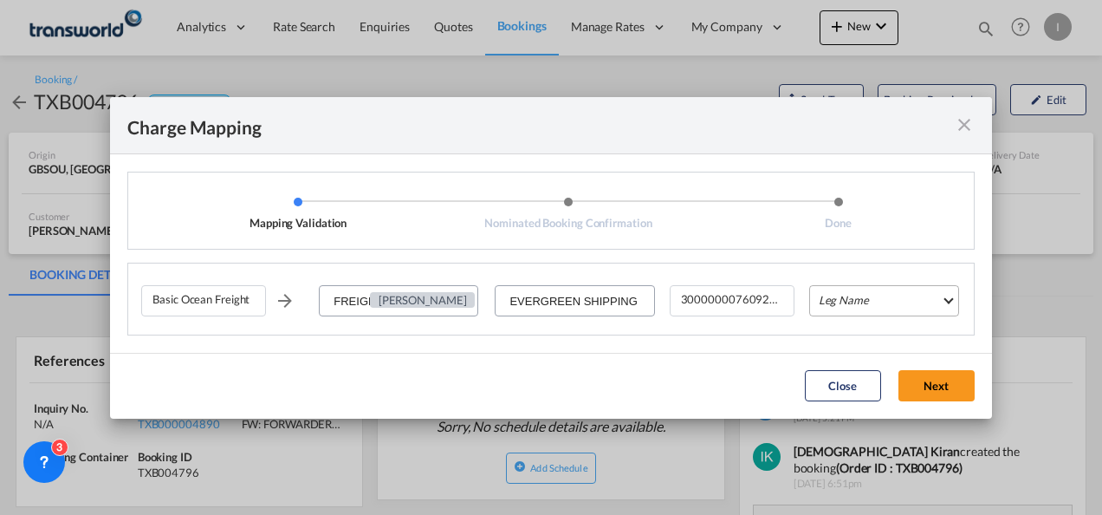
click at [855, 307] on md-select "Leg Name HANDLING ORIGIN VESSEL HANDLING DESTINATION OTHERS TL PICK UP CUSTOMS …" at bounding box center [884, 300] width 150 height 31
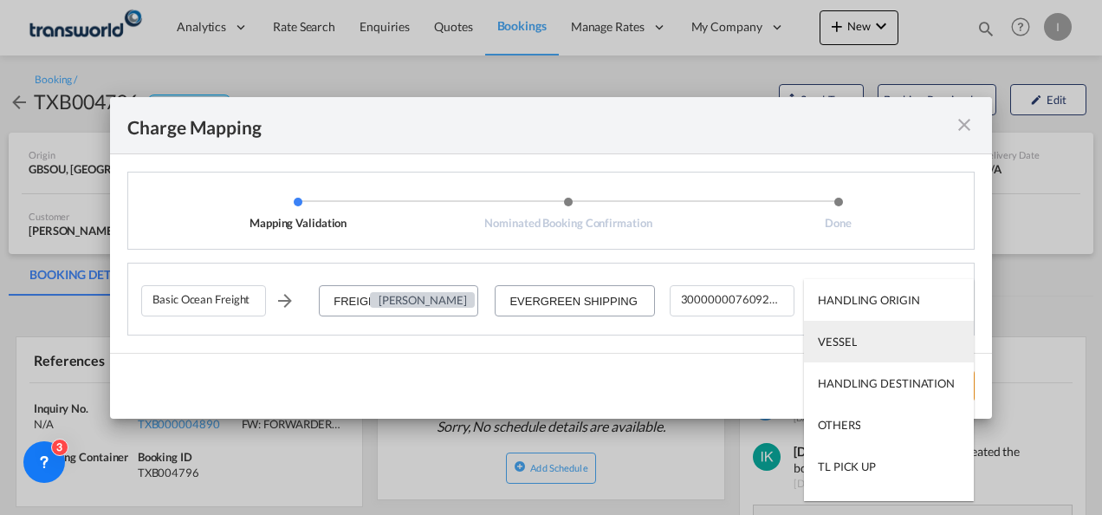
click at [851, 343] on div "VESSEL" at bounding box center [837, 341] width 39 height 16
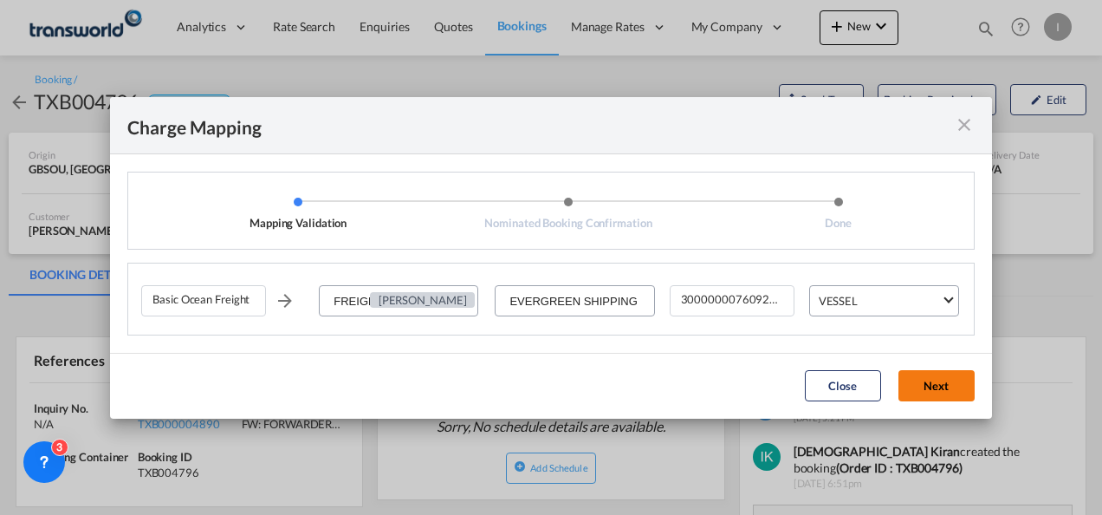
click at [943, 390] on button "Next" at bounding box center [936, 385] width 76 height 31
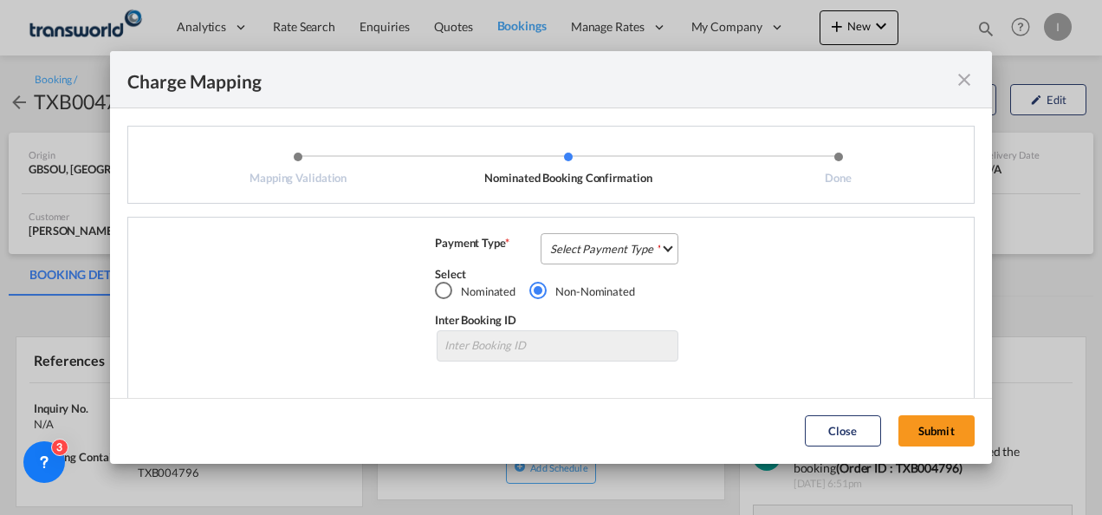
click at [582, 243] on md-select "Select Payment Type COLLECT PREPAID" at bounding box center [610, 248] width 138 height 31
click at [0, 0] on div "COLLECT" at bounding box center [0, 0] width 0 height 0
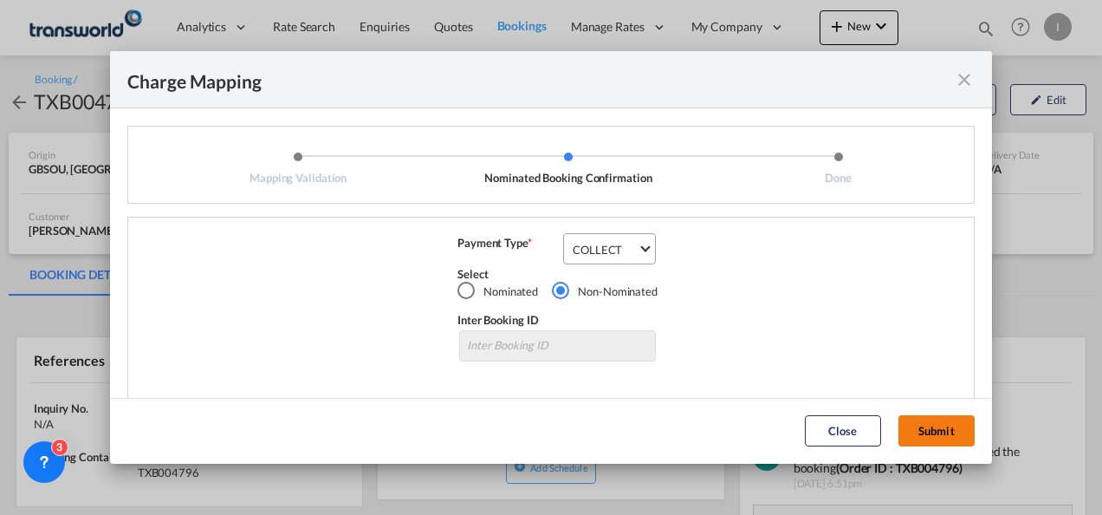
click at [928, 433] on button "Submit" at bounding box center [936, 430] width 76 height 31
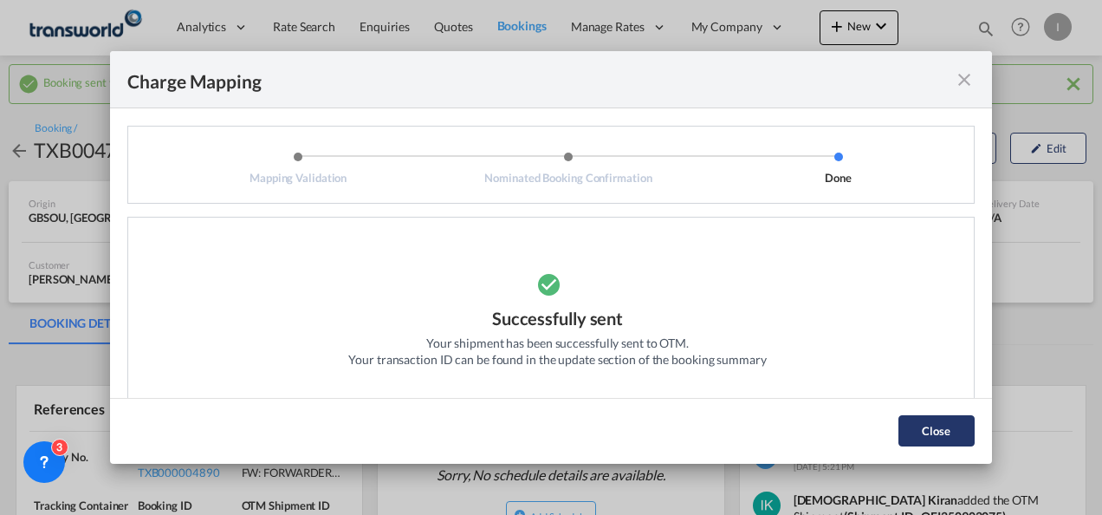
click at [930, 427] on button "Close" at bounding box center [936, 430] width 76 height 31
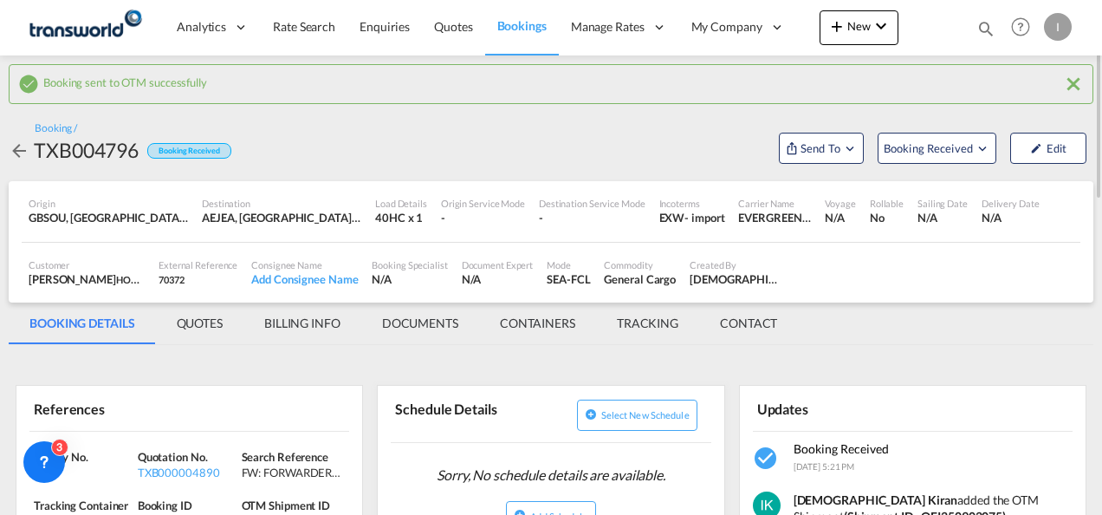
scroll to position [173, 0]
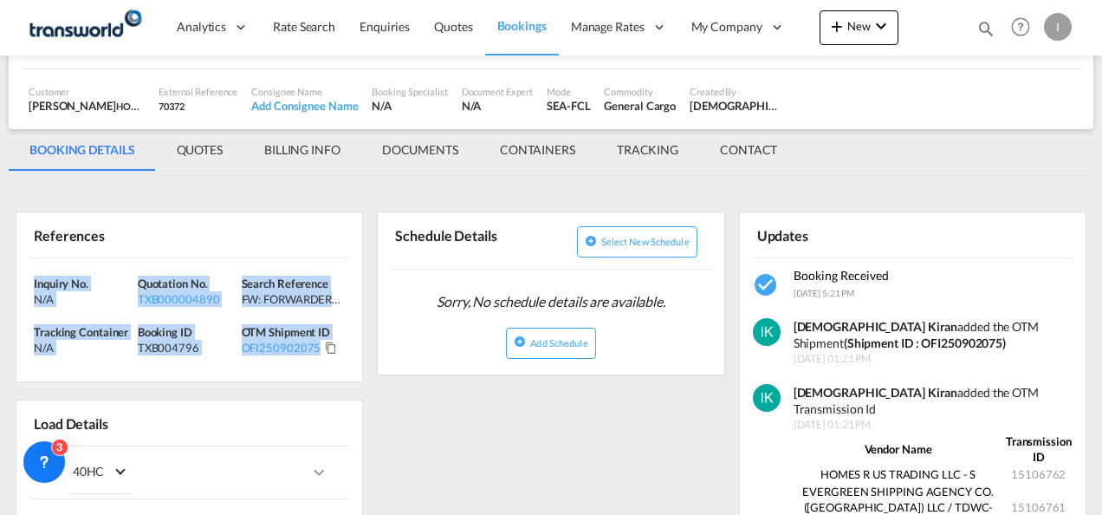
drag, startPoint x: 342, startPoint y: 352, endPoint x: -3, endPoint y: 262, distance: 357.2
click at [0, 262] on html "Analytics Reports Dashboard Rate Search Enquiries Quotes" at bounding box center [551, 257] width 1102 height 515
copy div "Inquiry No. N/A Quotation No. TXB000004890 Search Reference FW: FORWARDER DETAI…"
click at [994, 269] on div "Booking Received [DATE] 5:21 PM" at bounding box center [913, 284] width 320 height 34
